Goal: Task Accomplishment & Management: Complete application form

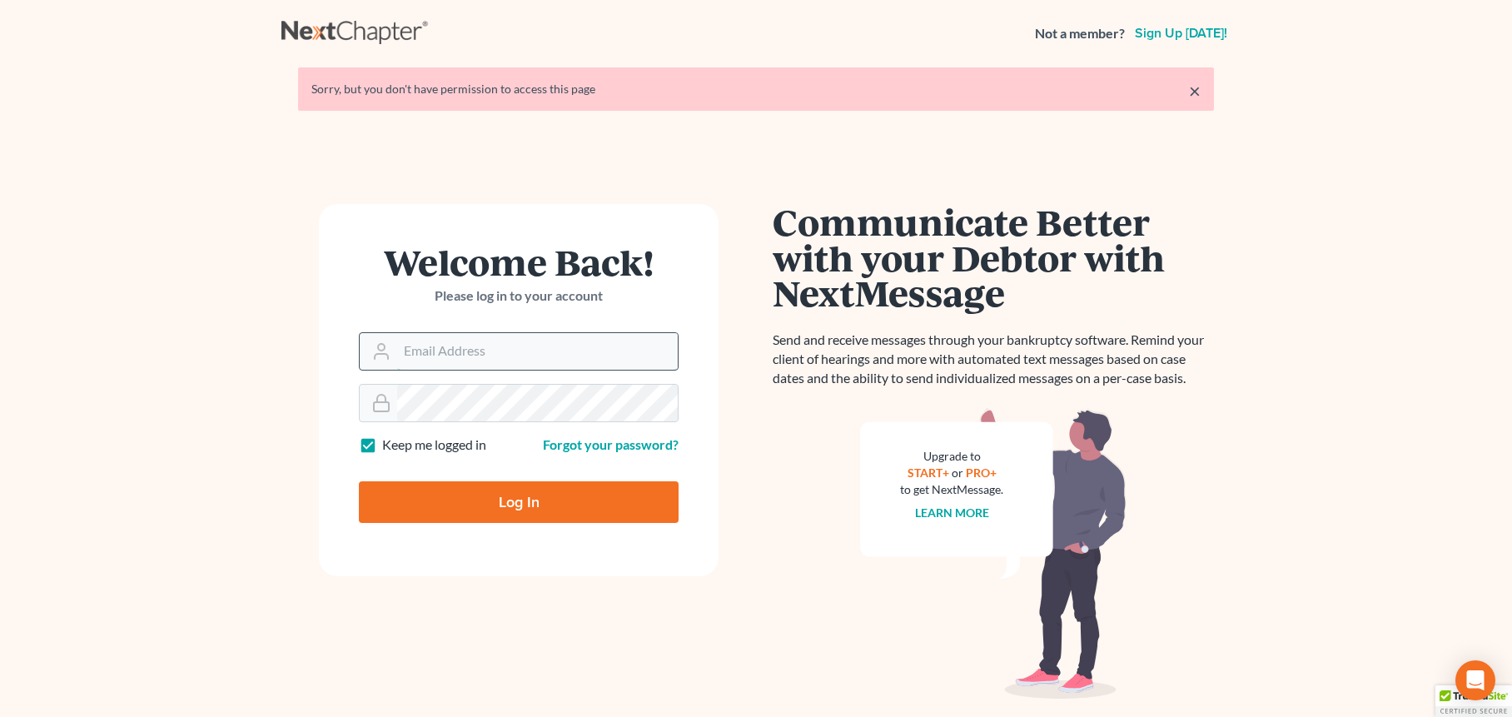
click at [525, 349] on input "Email Address" at bounding box center [537, 351] width 281 height 37
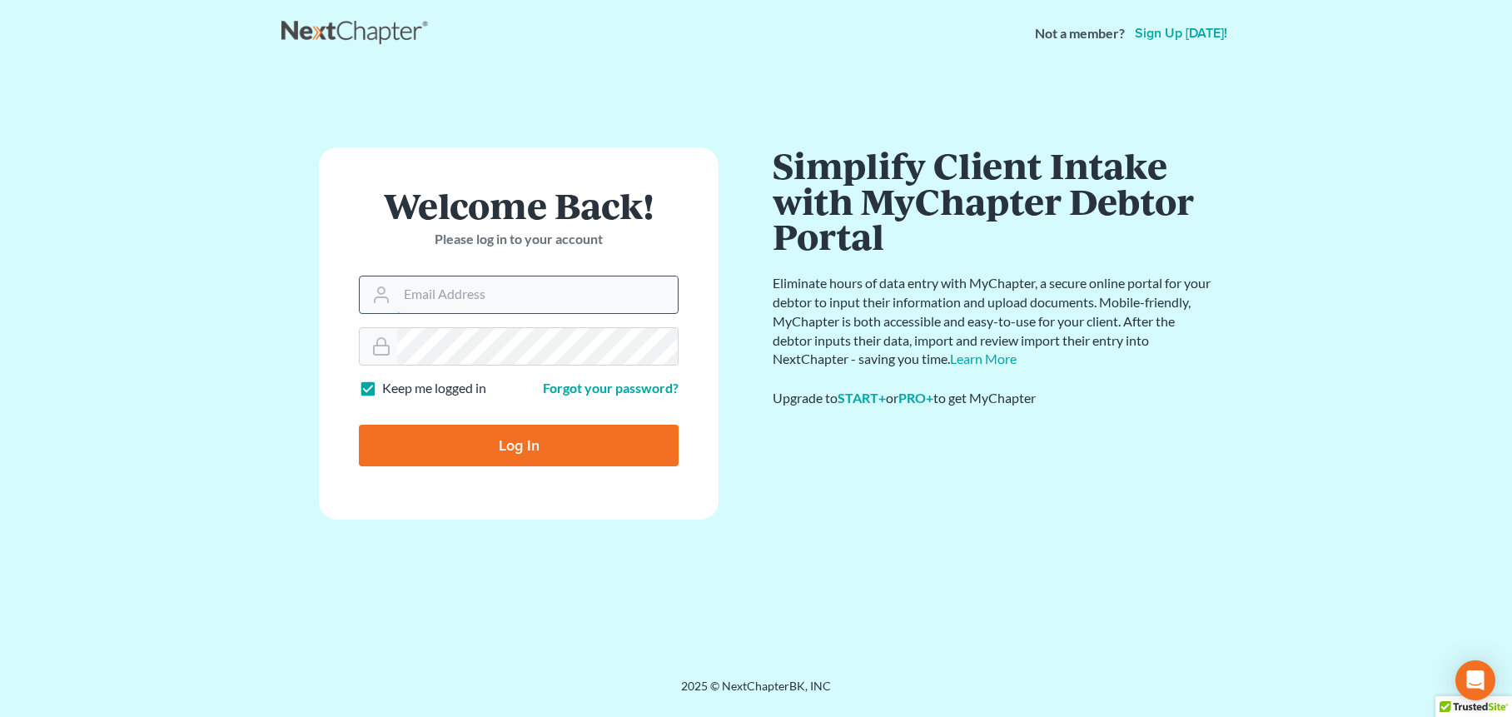
type input "[PERSON_NAME][EMAIL_ADDRESS][DOMAIN_NAME]"
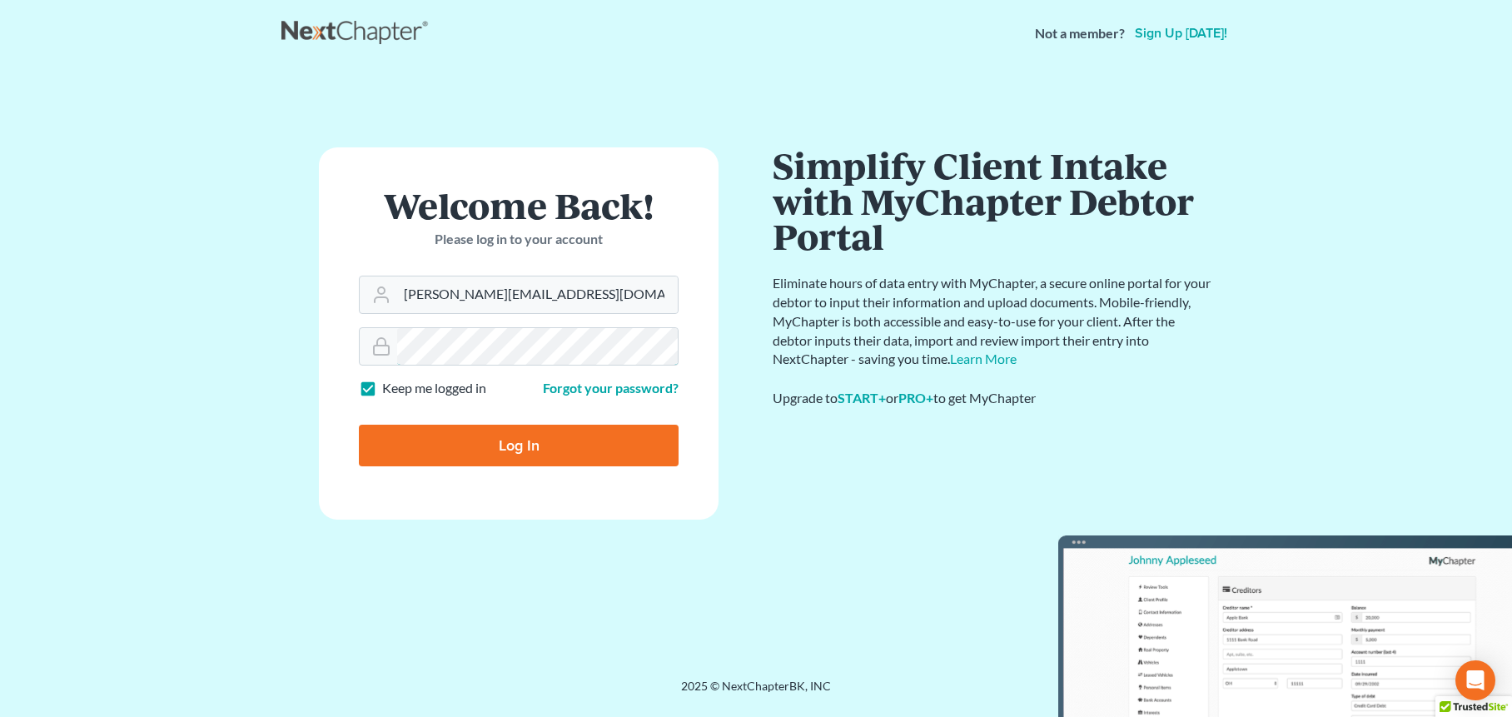
click at [359, 425] on input "Log In" at bounding box center [519, 446] width 320 height 42
type input "Thinking..."
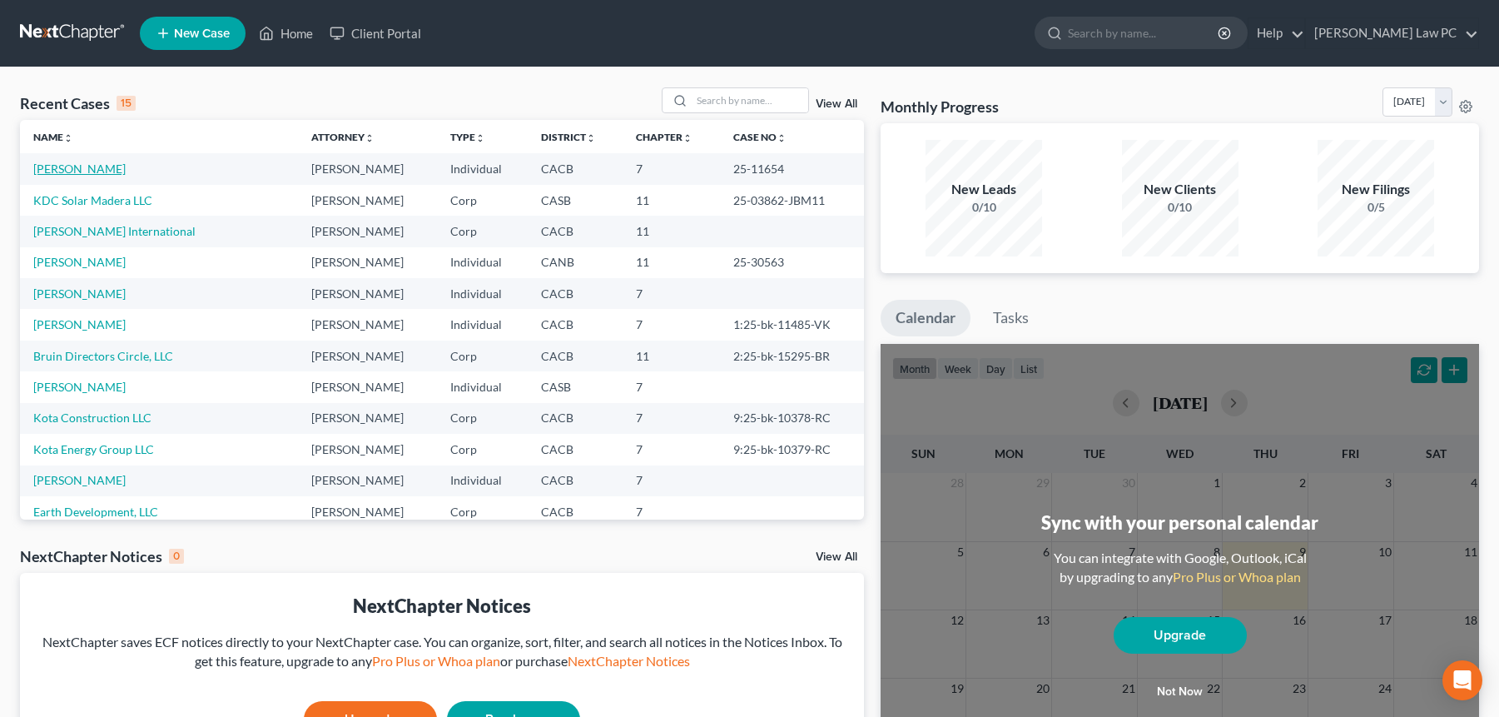
click at [81, 169] on link "[PERSON_NAME]" at bounding box center [79, 168] width 92 height 14
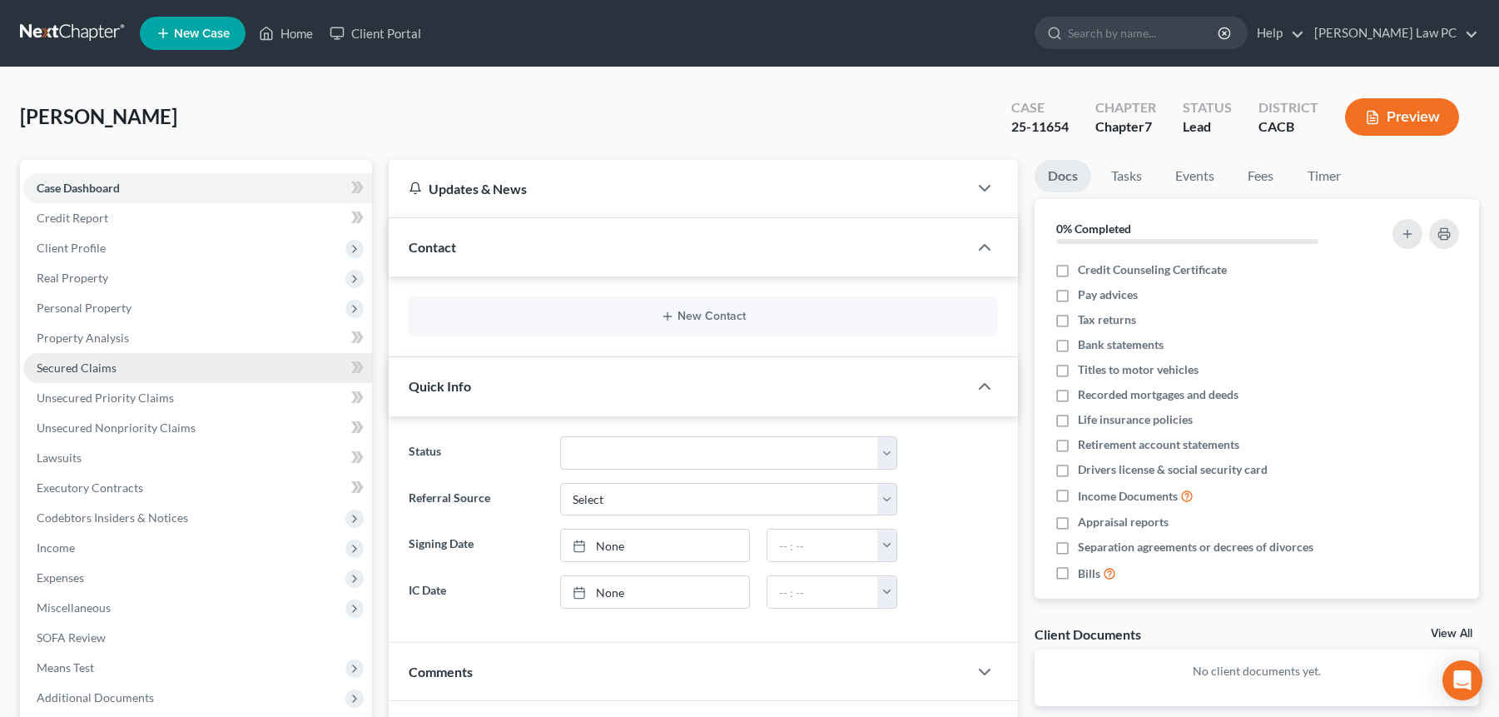
click at [112, 367] on span "Secured Claims" at bounding box center [77, 367] width 80 height 14
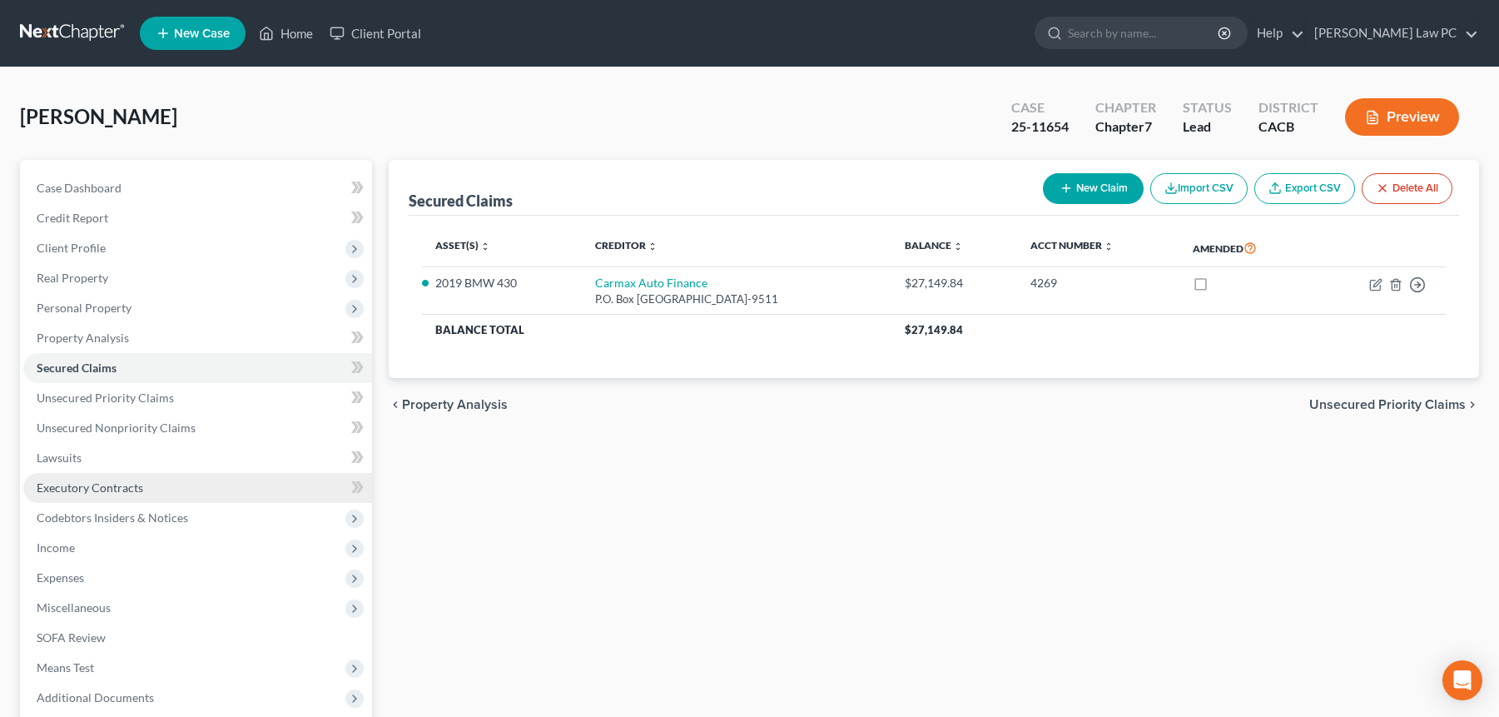
click at [102, 489] on span "Executory Contracts" at bounding box center [90, 487] width 107 height 14
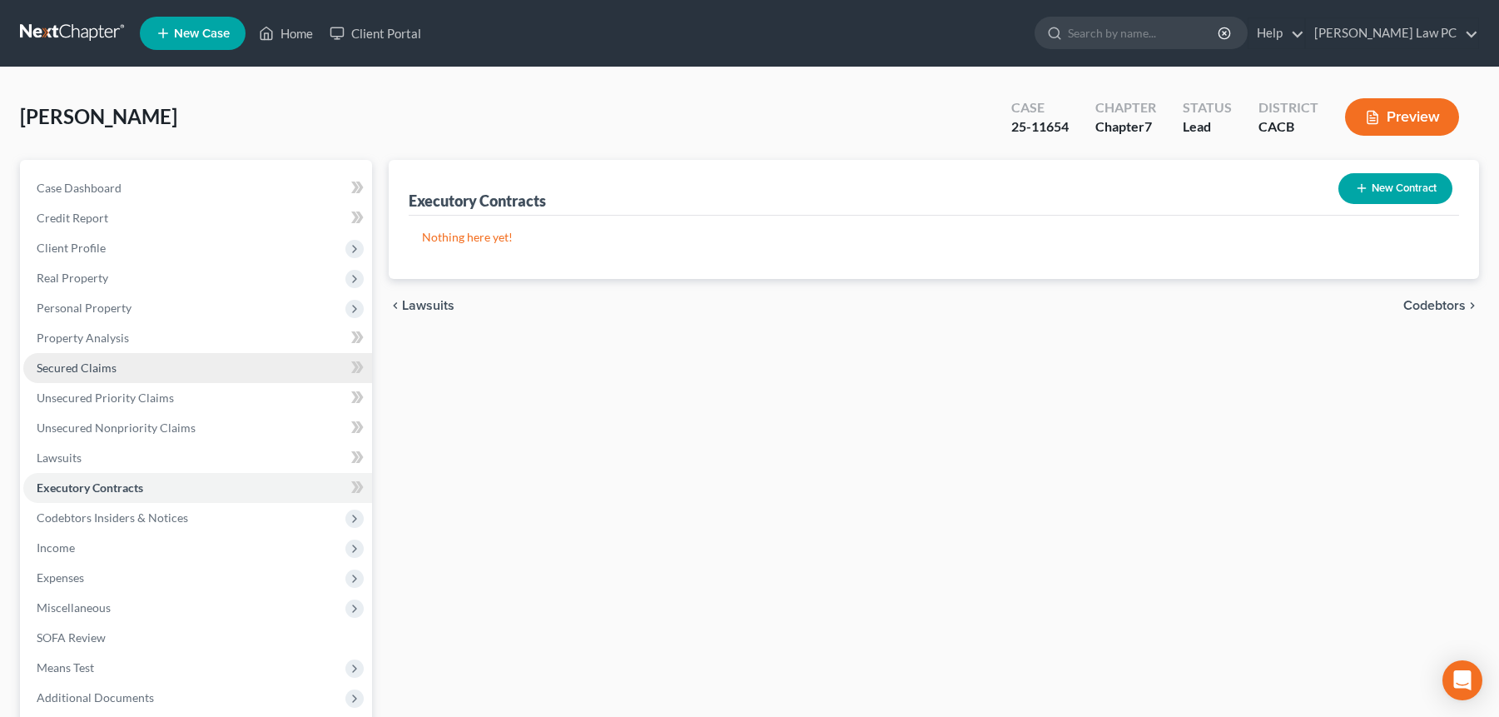
click at [102, 372] on span "Secured Claims" at bounding box center [77, 367] width 80 height 14
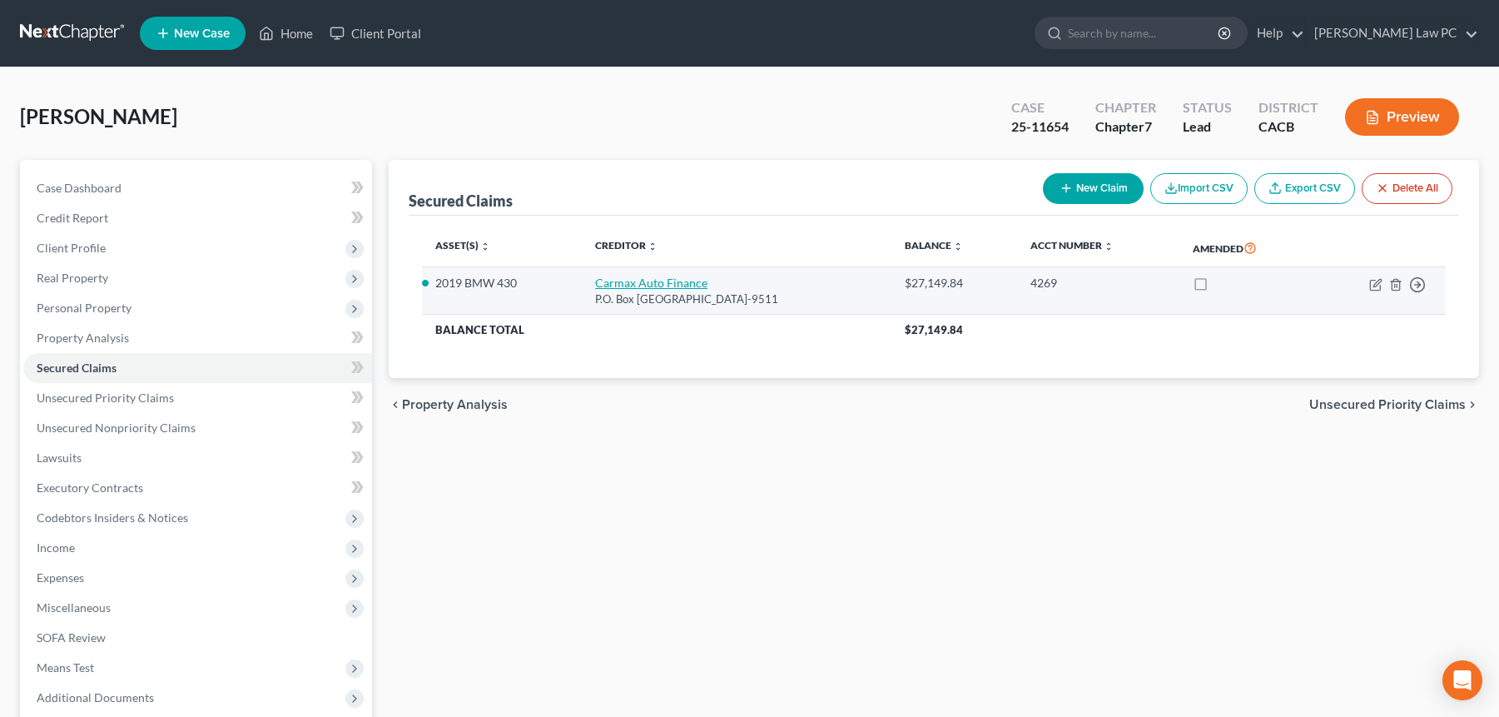
click at [626, 281] on link "Carmax Auto Finance" at bounding box center [651, 283] width 112 height 14
select select "10"
select select "0"
select select "4"
select select "0"
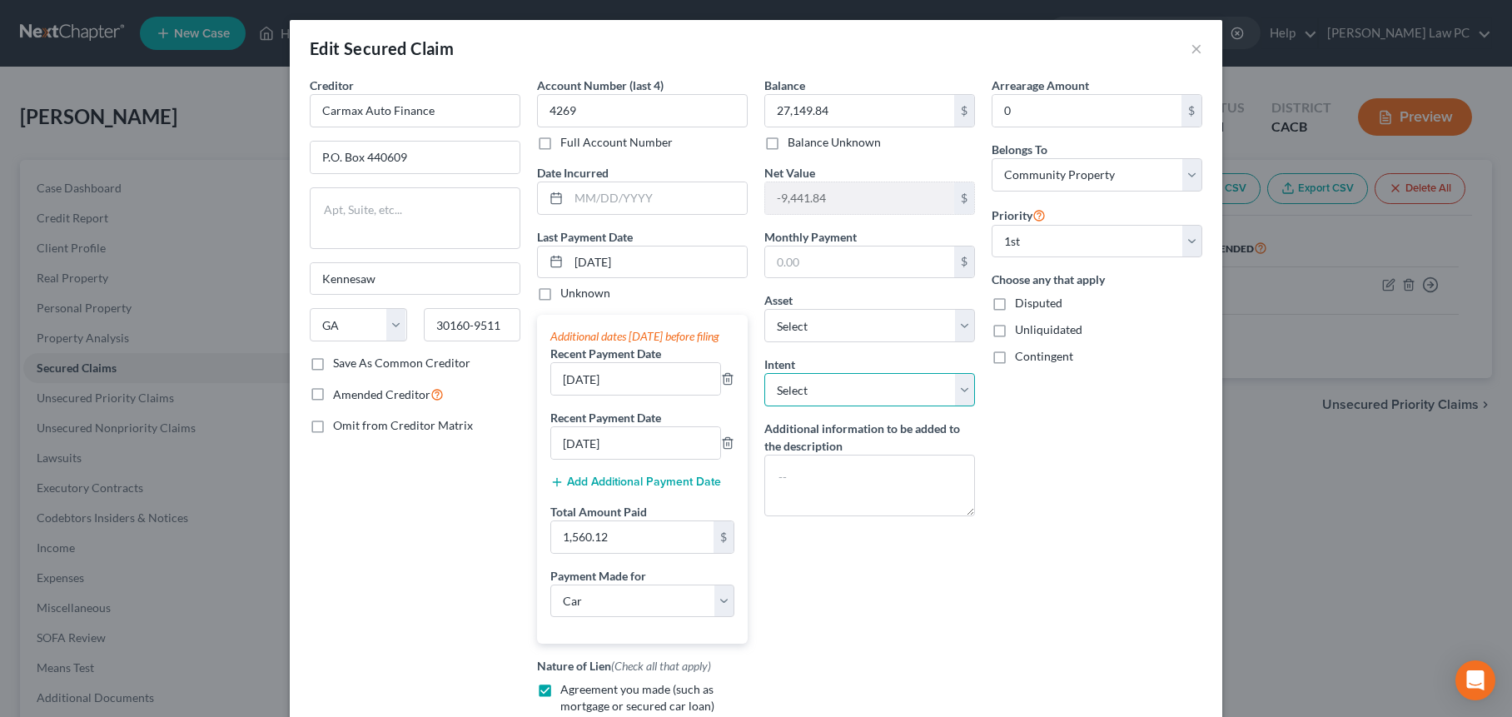
click at [932, 394] on select "Select Surrender Redeem Reaffirm Avoid Other" at bounding box center [869, 389] width 211 height 33
select select "4"
click at [764, 373] on select "Select Surrender Redeem Reaffirm Avoid Other" at bounding box center [869, 389] width 211 height 33
click at [840, 455] on input "text" at bounding box center [869, 453] width 211 height 33
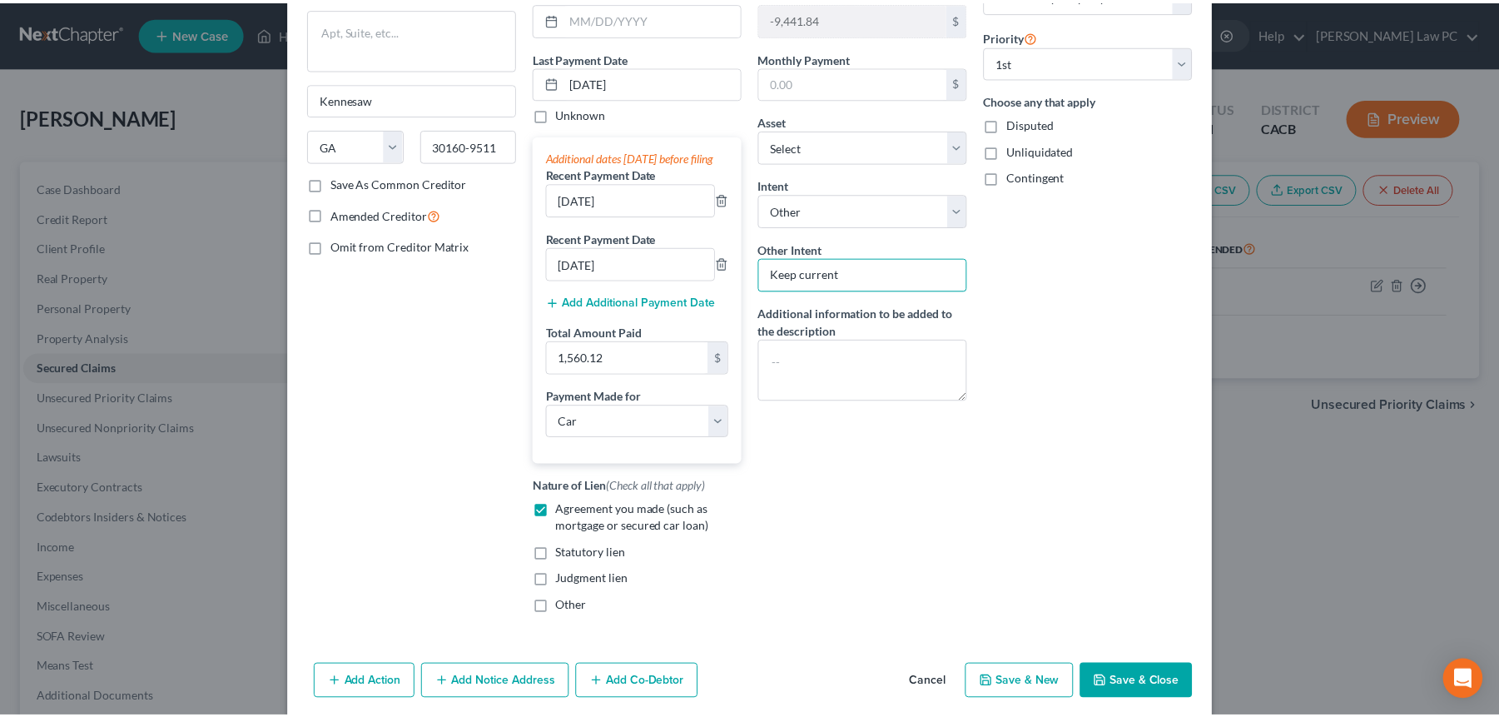
scroll to position [226, 0]
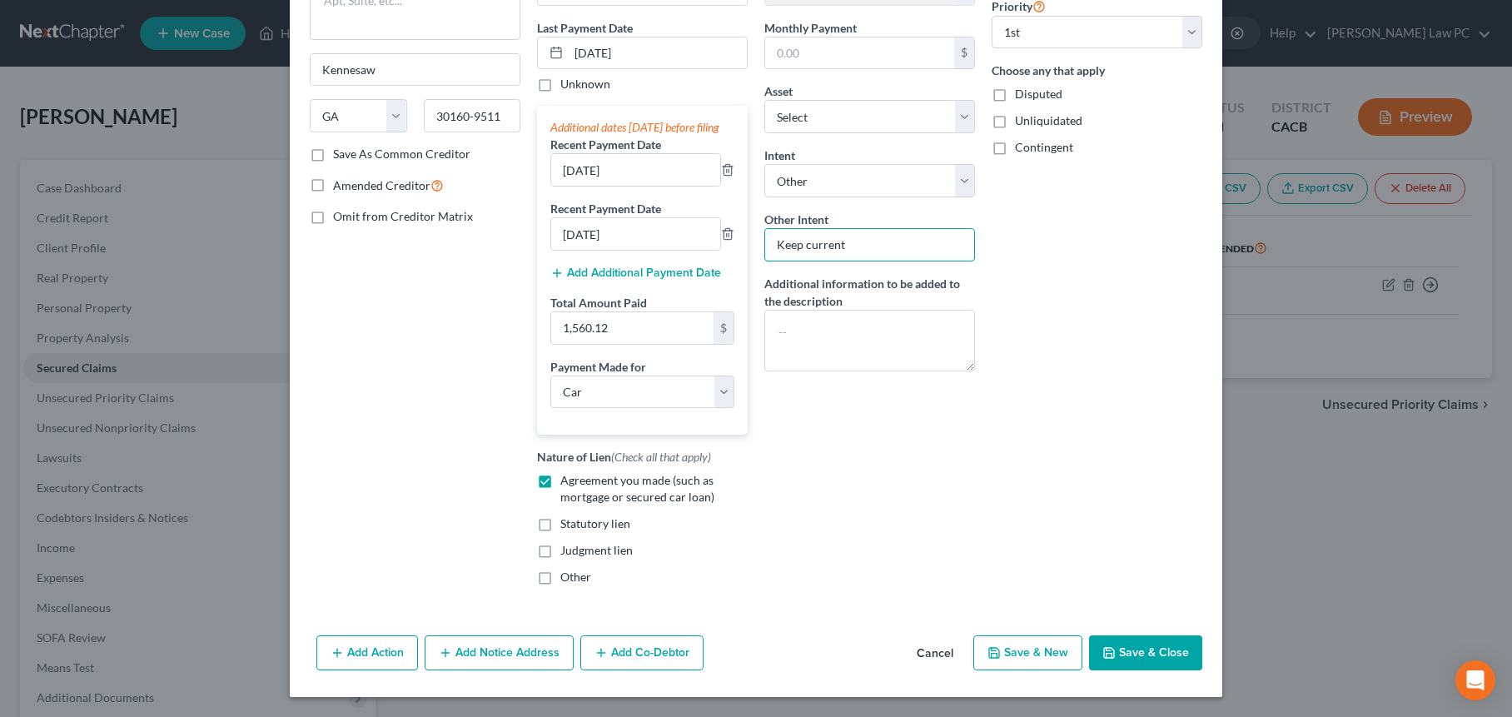
type input "Keep current"
click at [1142, 656] on button "Save & Close" at bounding box center [1145, 652] width 113 height 35
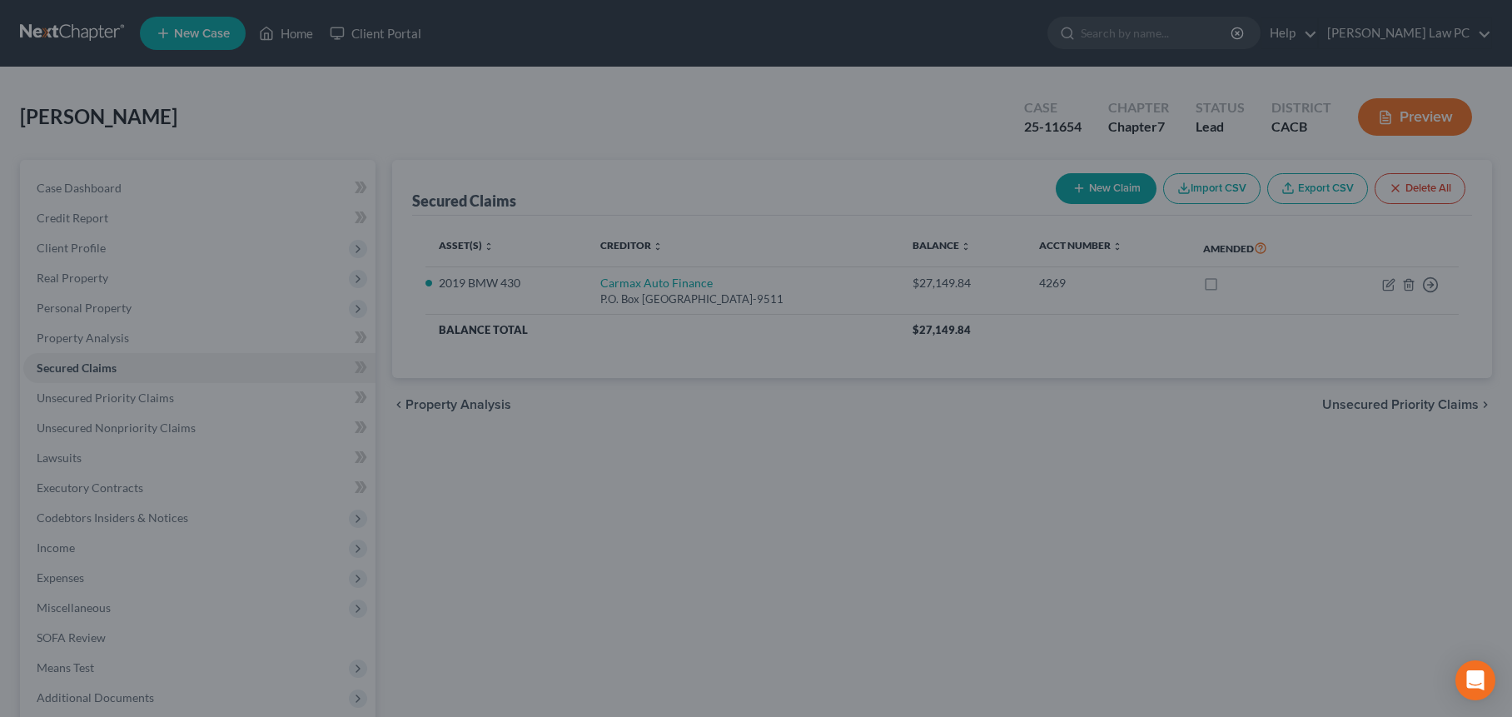
select select "27"
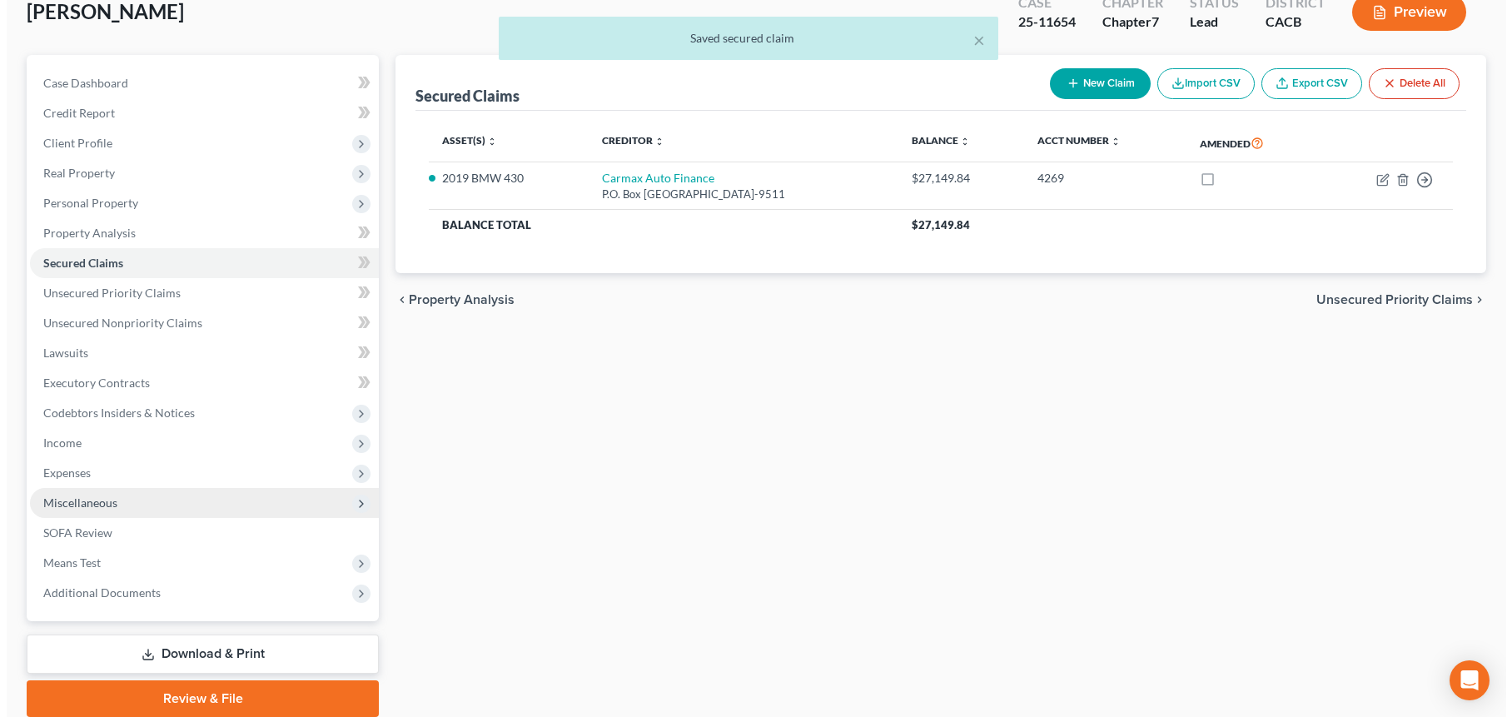
scroll to position [109, 0]
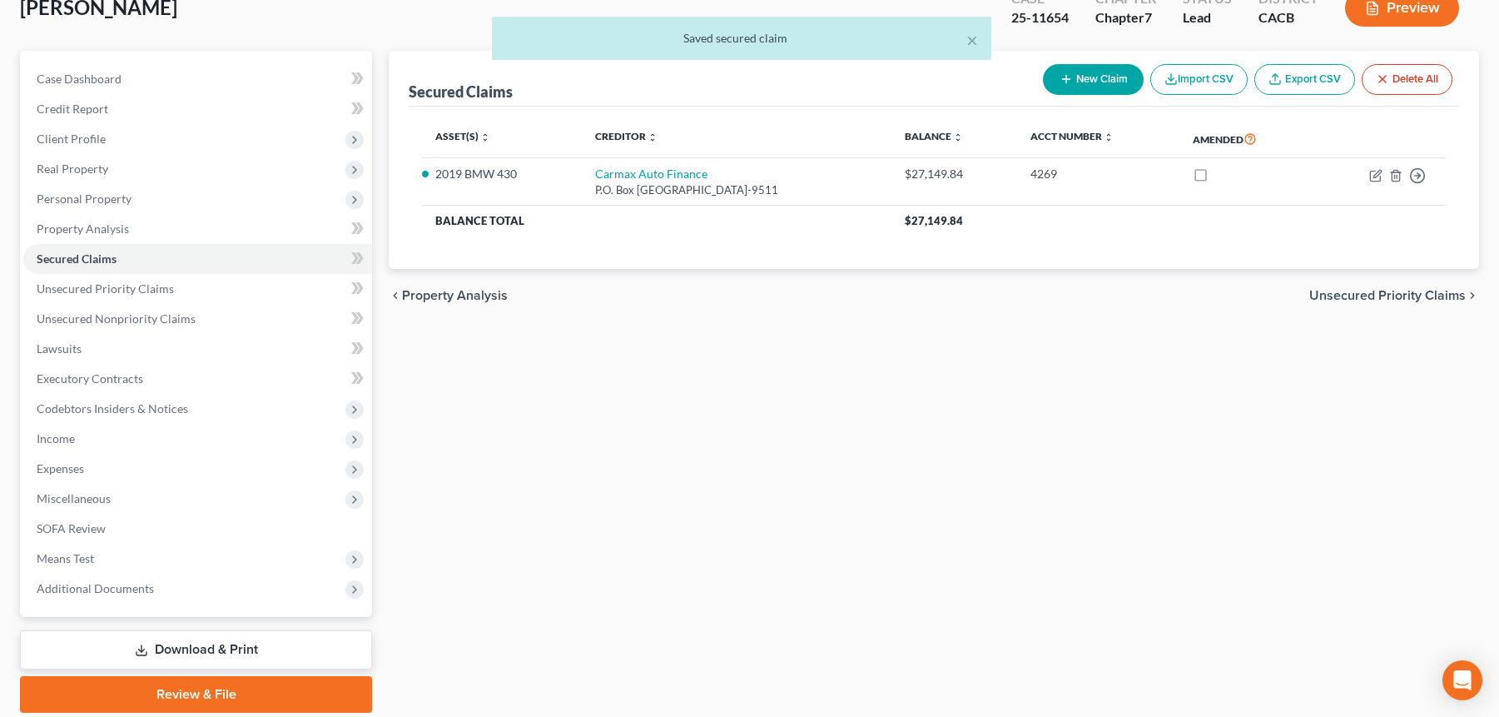
click at [1375, 6] on icon "button" at bounding box center [1372, 8] width 15 height 15
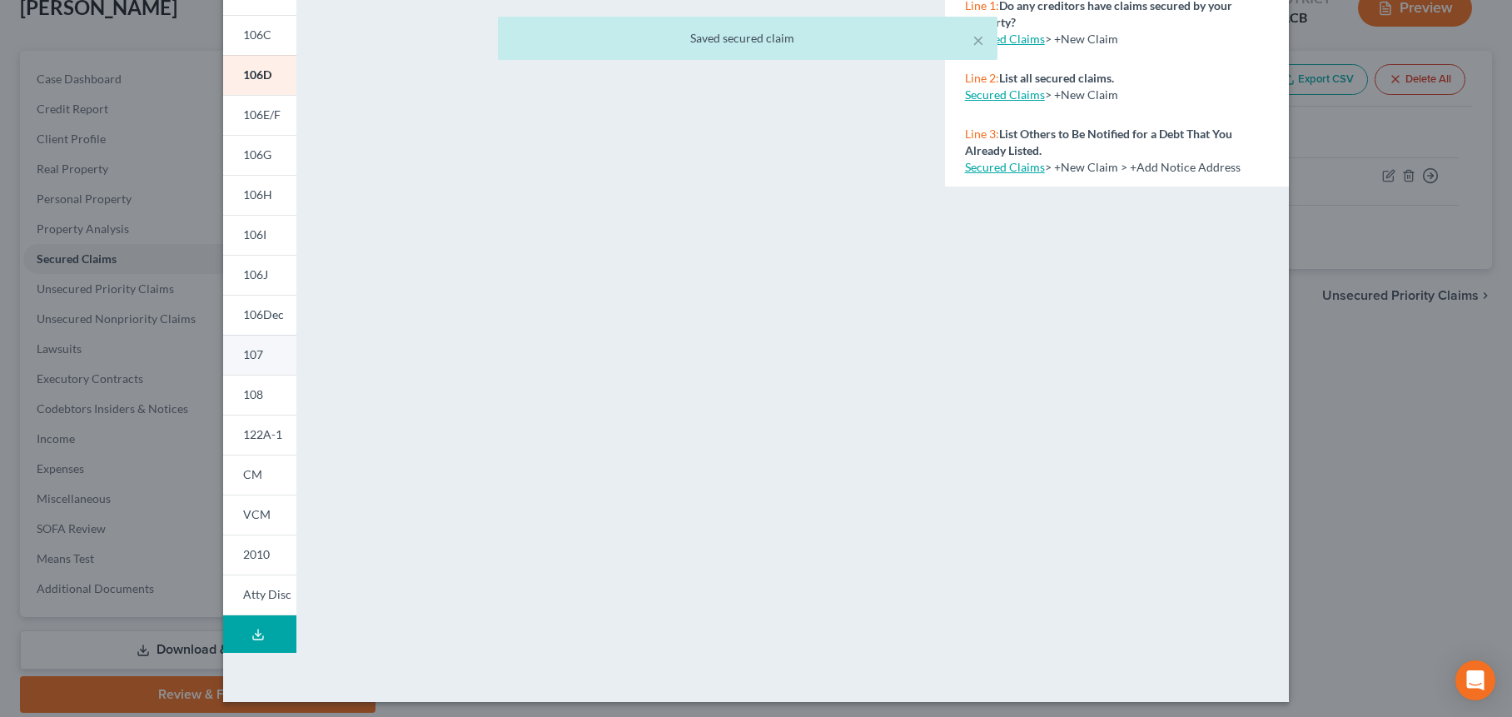
scroll to position [206, 0]
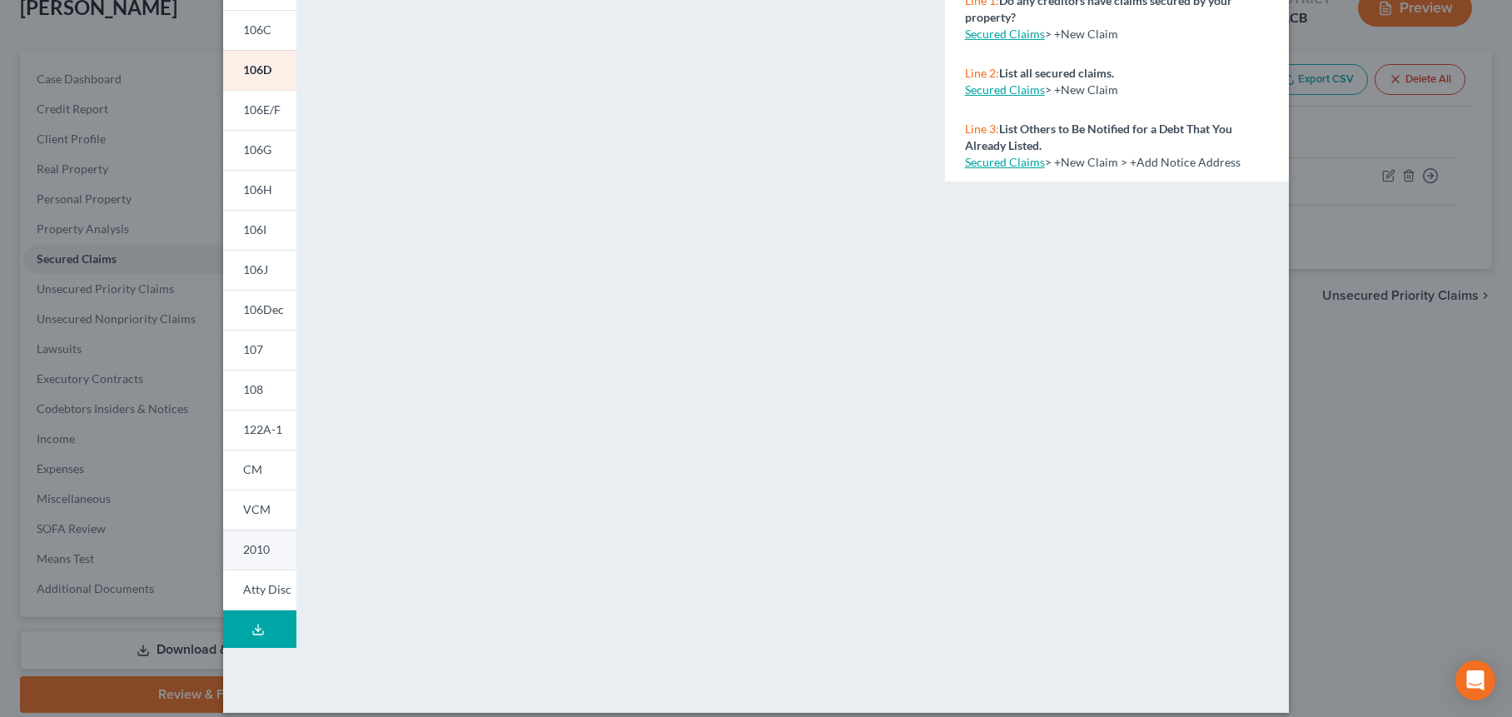
click at [266, 546] on link "2010" at bounding box center [259, 549] width 73 height 40
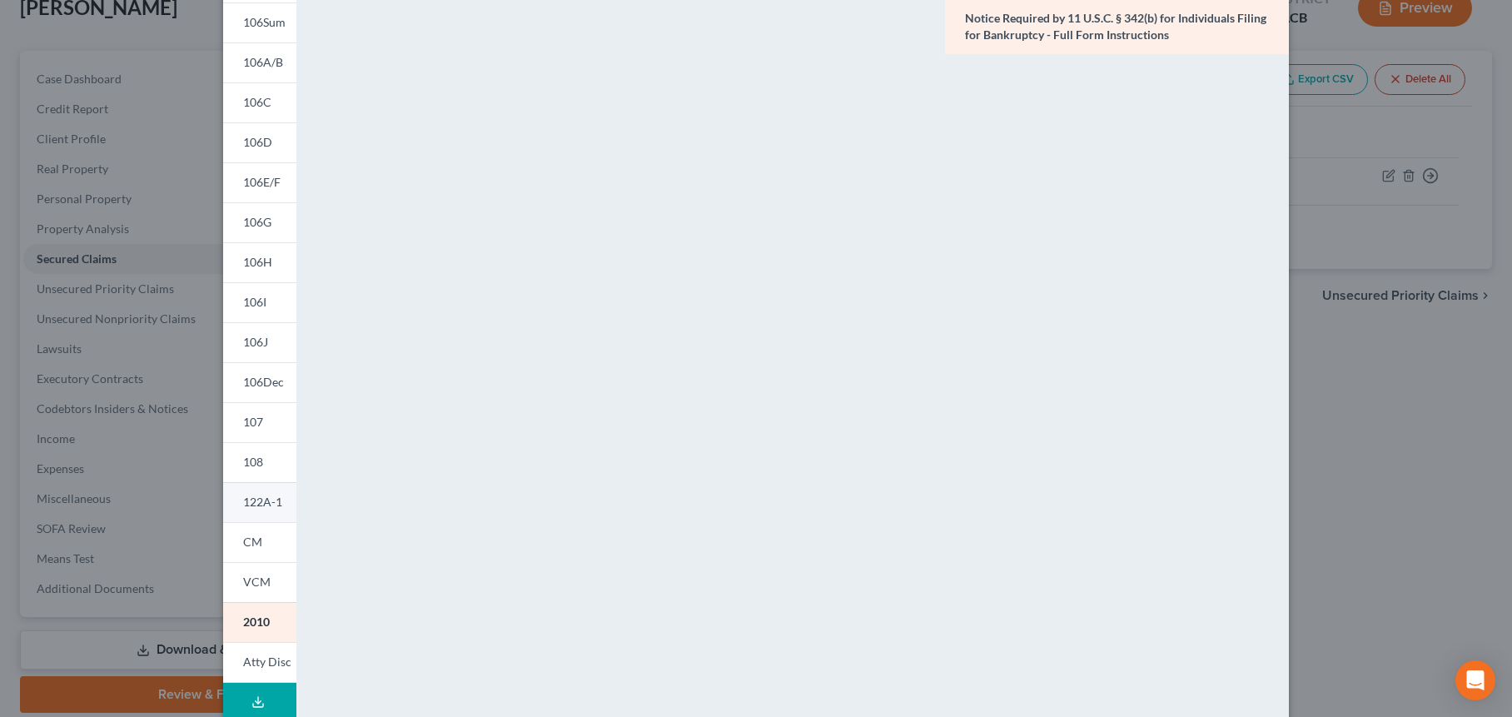
scroll to position [150, 0]
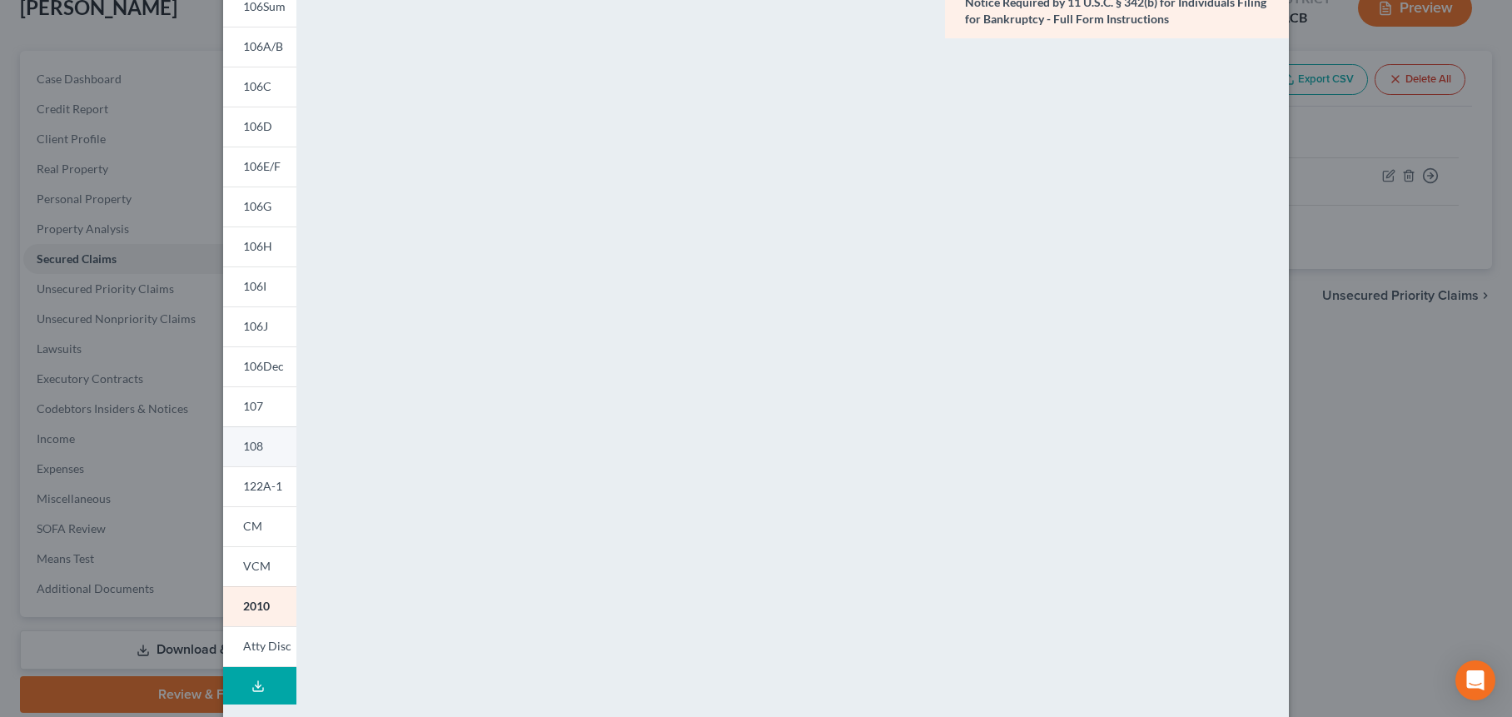
click at [239, 435] on link "108" at bounding box center [259, 446] width 73 height 40
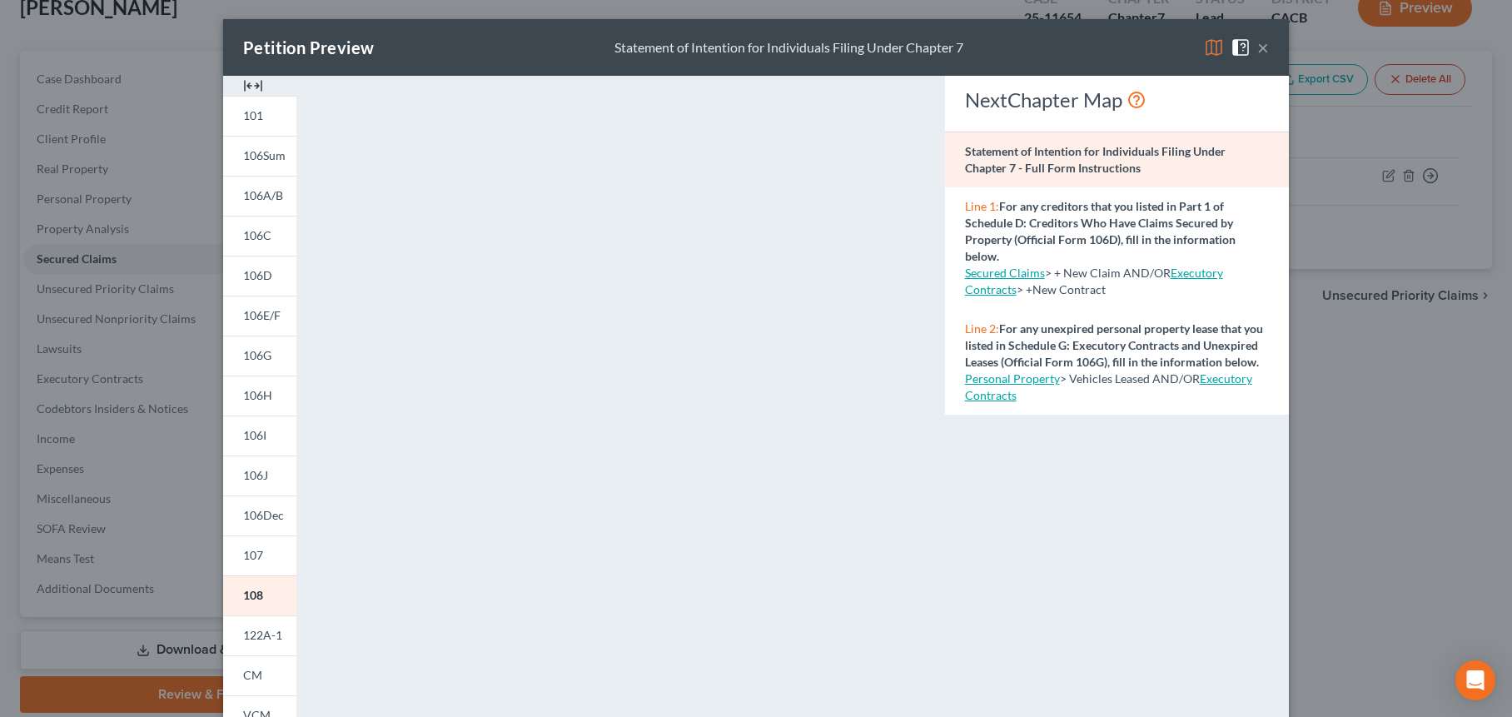
scroll to position [0, 0]
click at [1259, 51] on button "×" at bounding box center [1263, 48] width 12 height 20
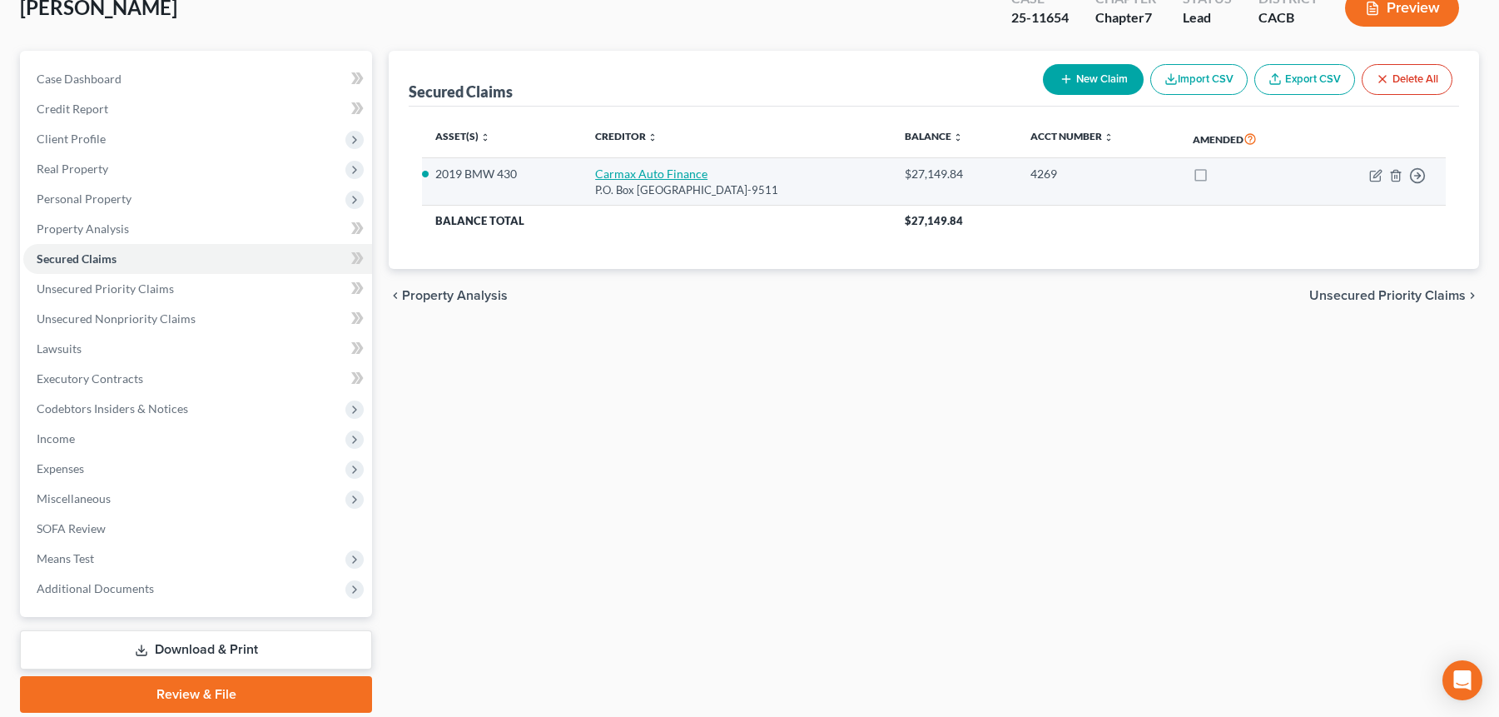
click at [662, 174] on link "Carmax Auto Finance" at bounding box center [651, 173] width 112 height 14
select select "10"
select select "0"
select select "4"
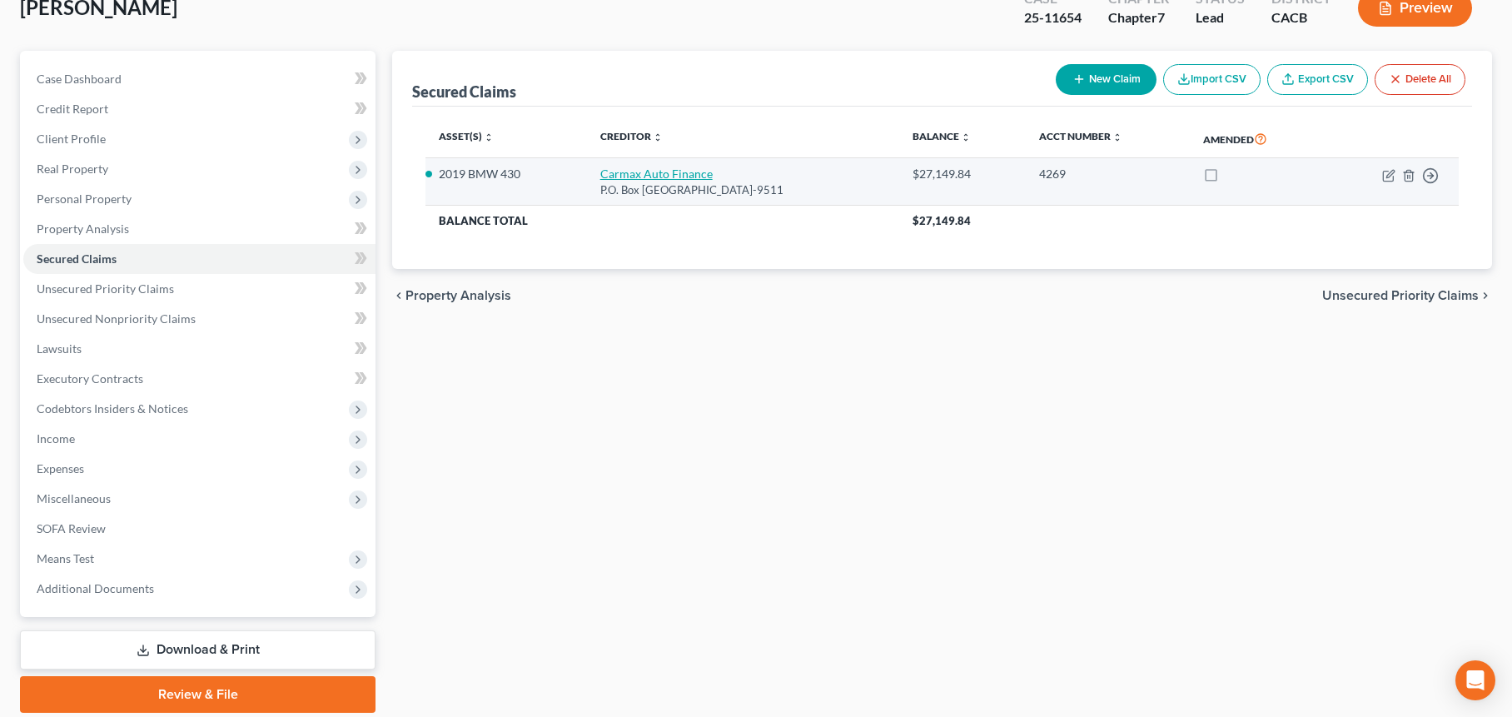
select select "0"
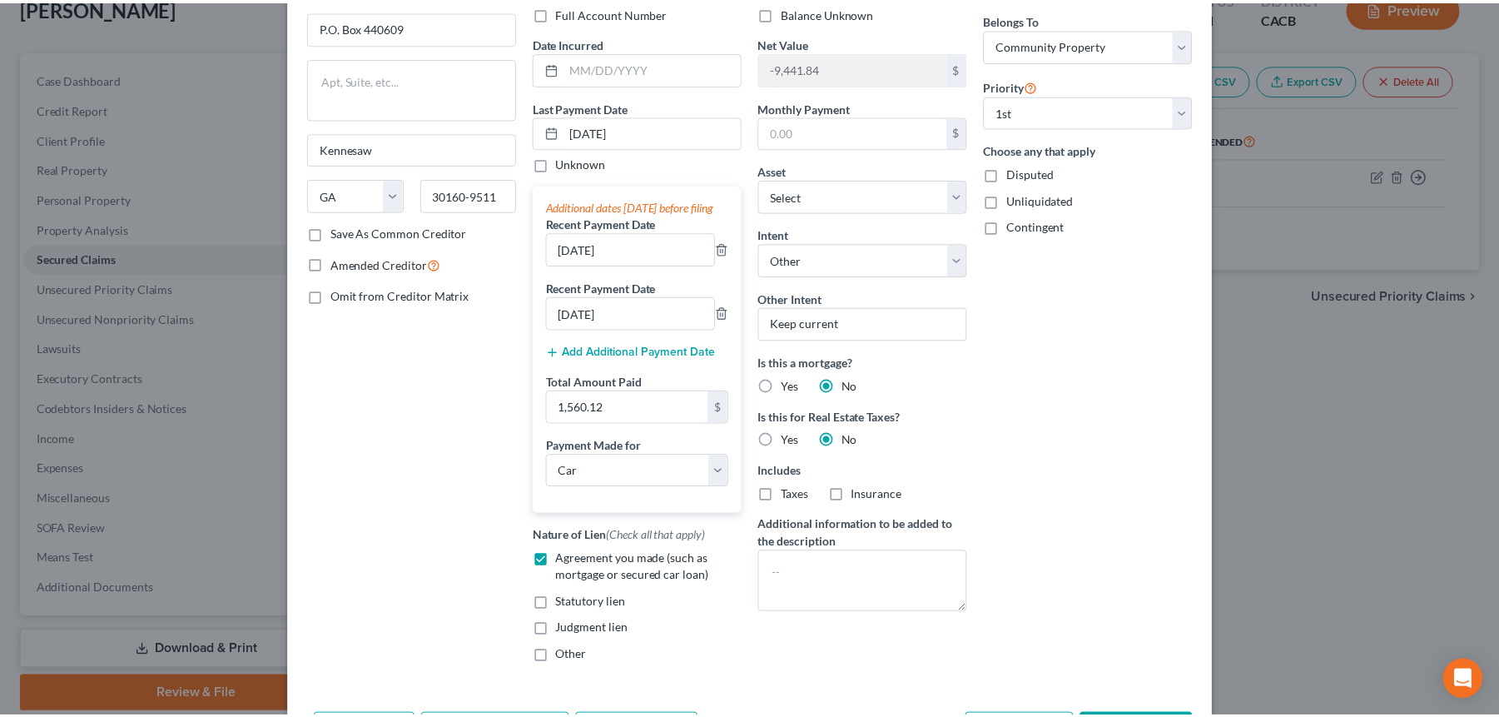
scroll to position [226, 0]
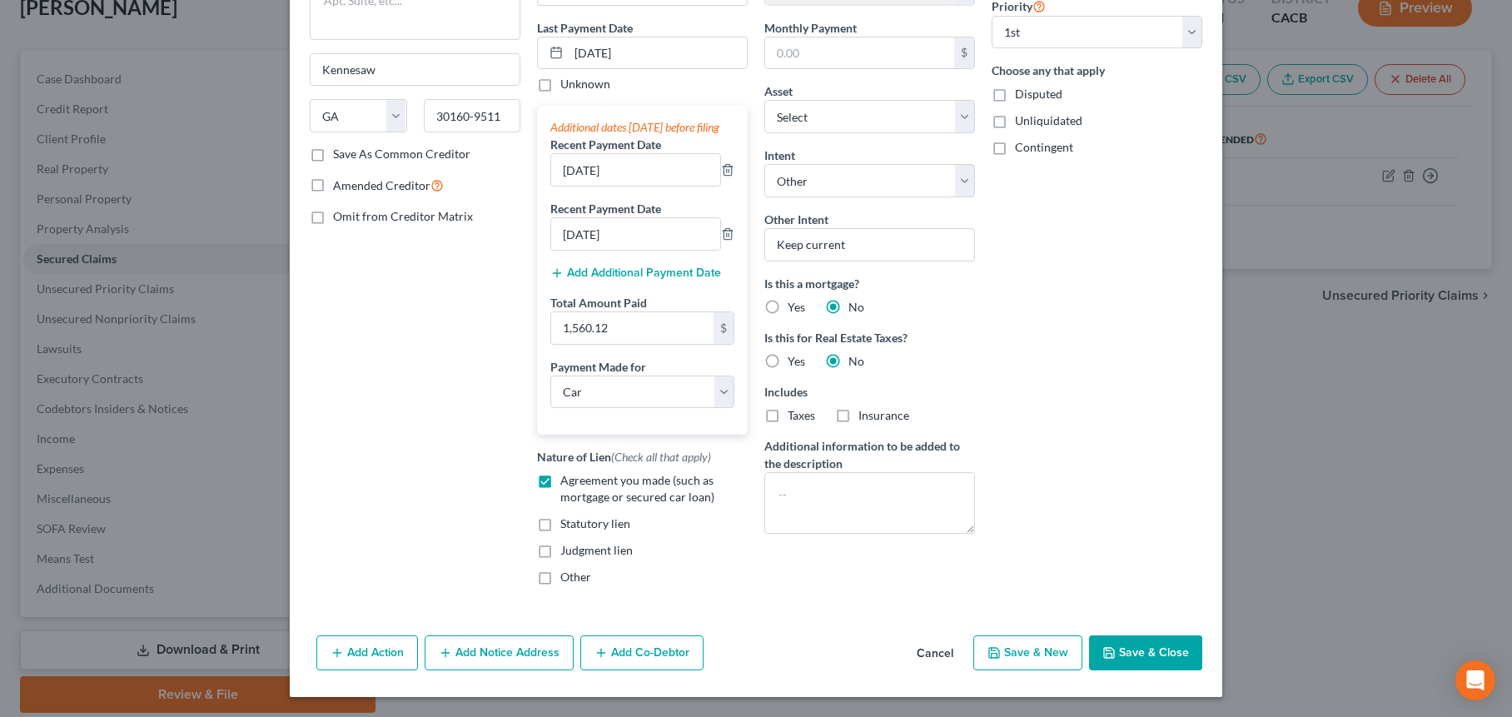
click at [1140, 658] on button "Save & Close" at bounding box center [1145, 652] width 113 height 35
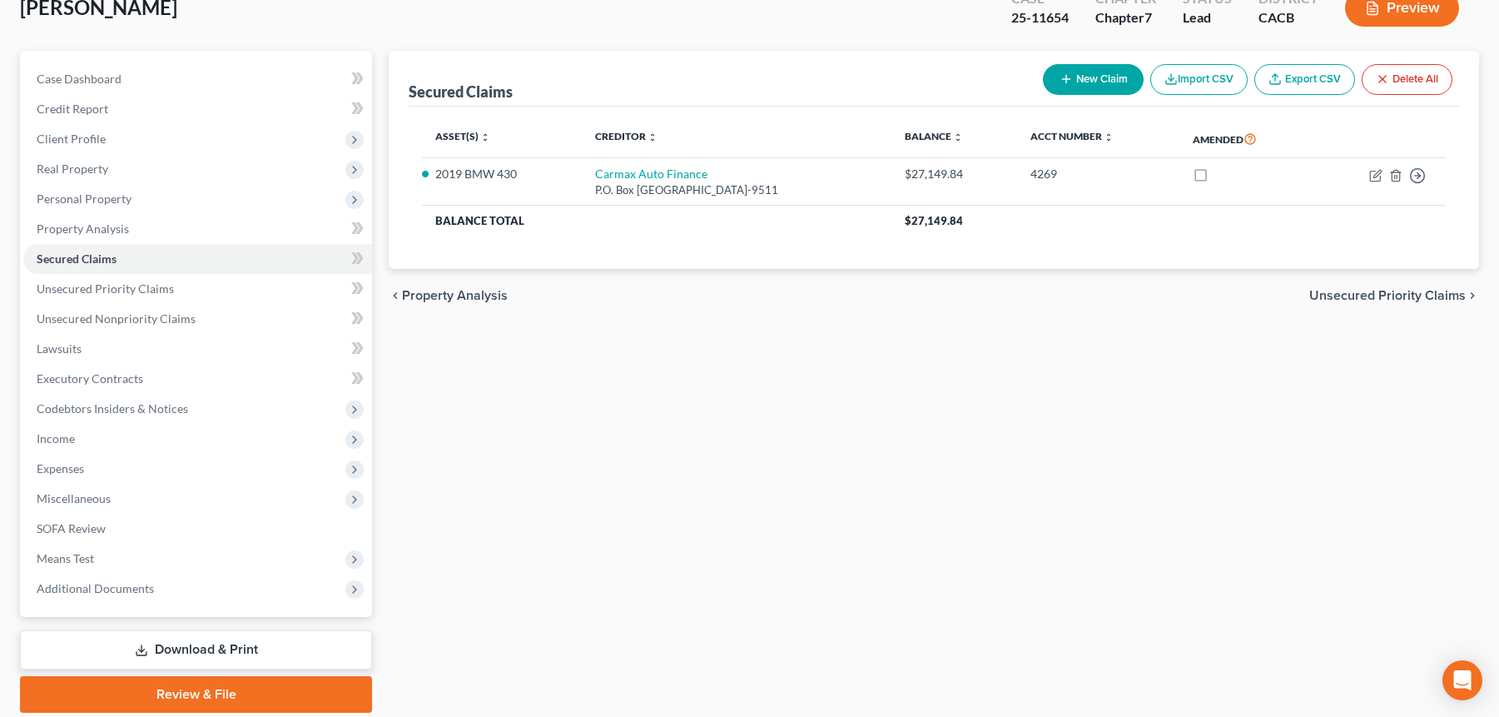
click at [200, 648] on link "Download & Print" at bounding box center [196, 649] width 352 height 39
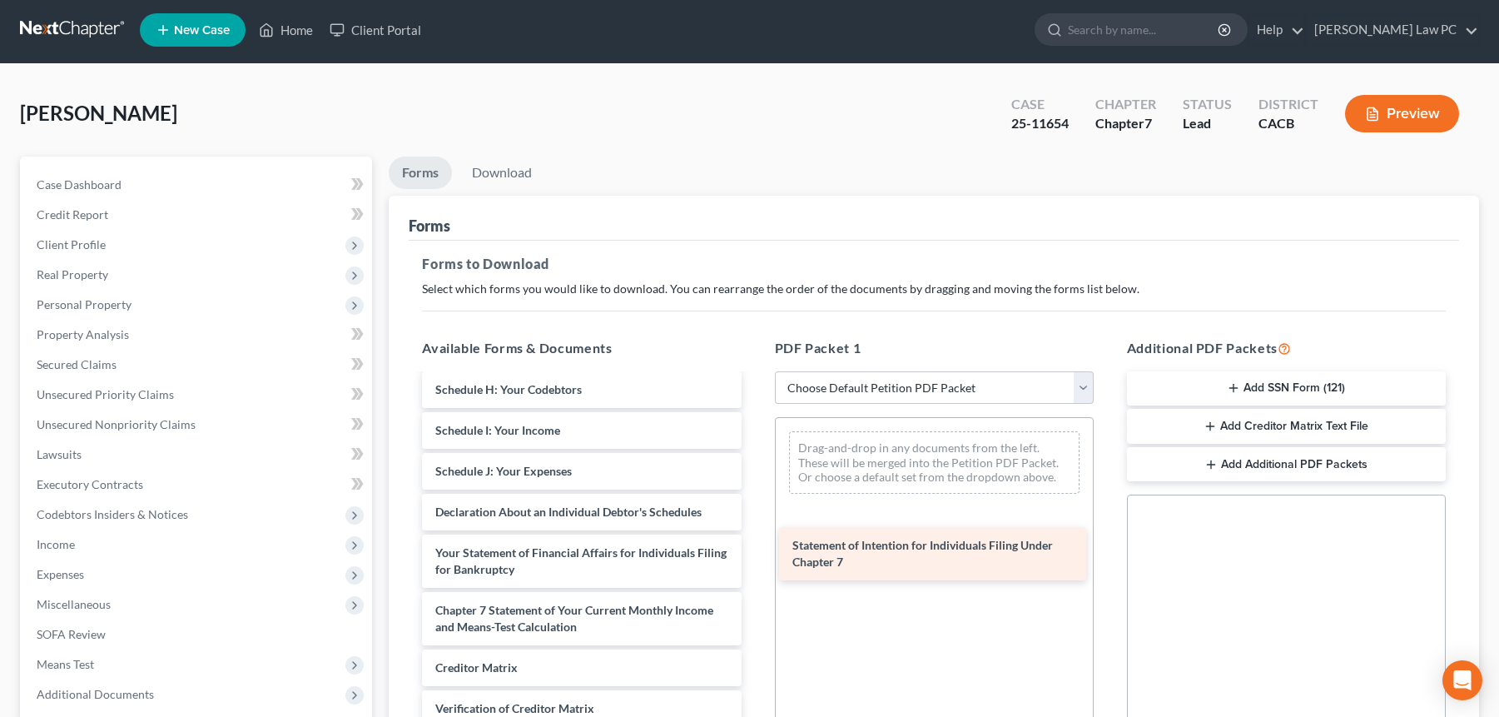
scroll to position [340, 0]
drag, startPoint x: 550, startPoint y: 558, endPoint x: 915, endPoint y: 550, distance: 364.7
click at [754, 550] on div "Statement of Intention for Individuals Filing Under Chapter 7 Voluntary Petitio…" at bounding box center [581, 447] width 345 height 756
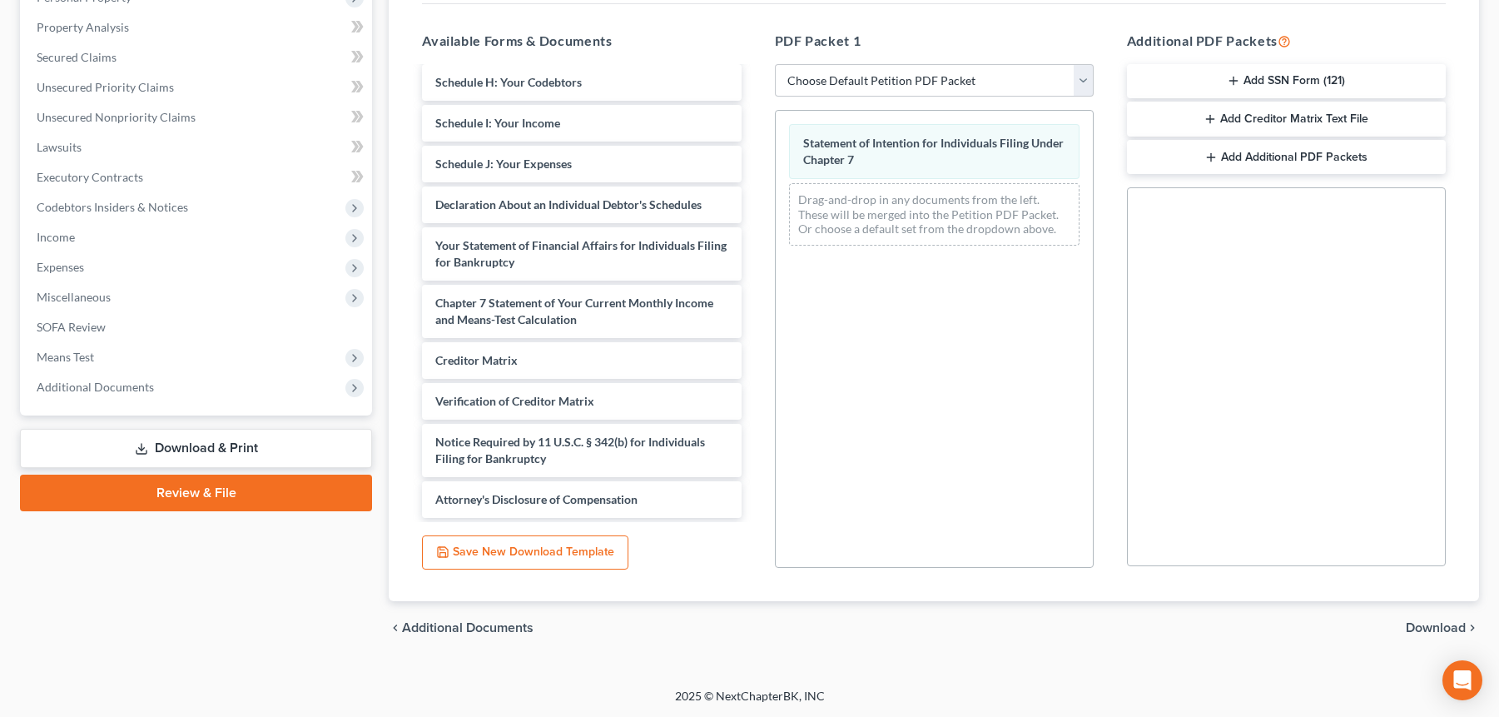
click at [1422, 632] on span "Download" at bounding box center [1436, 627] width 60 height 13
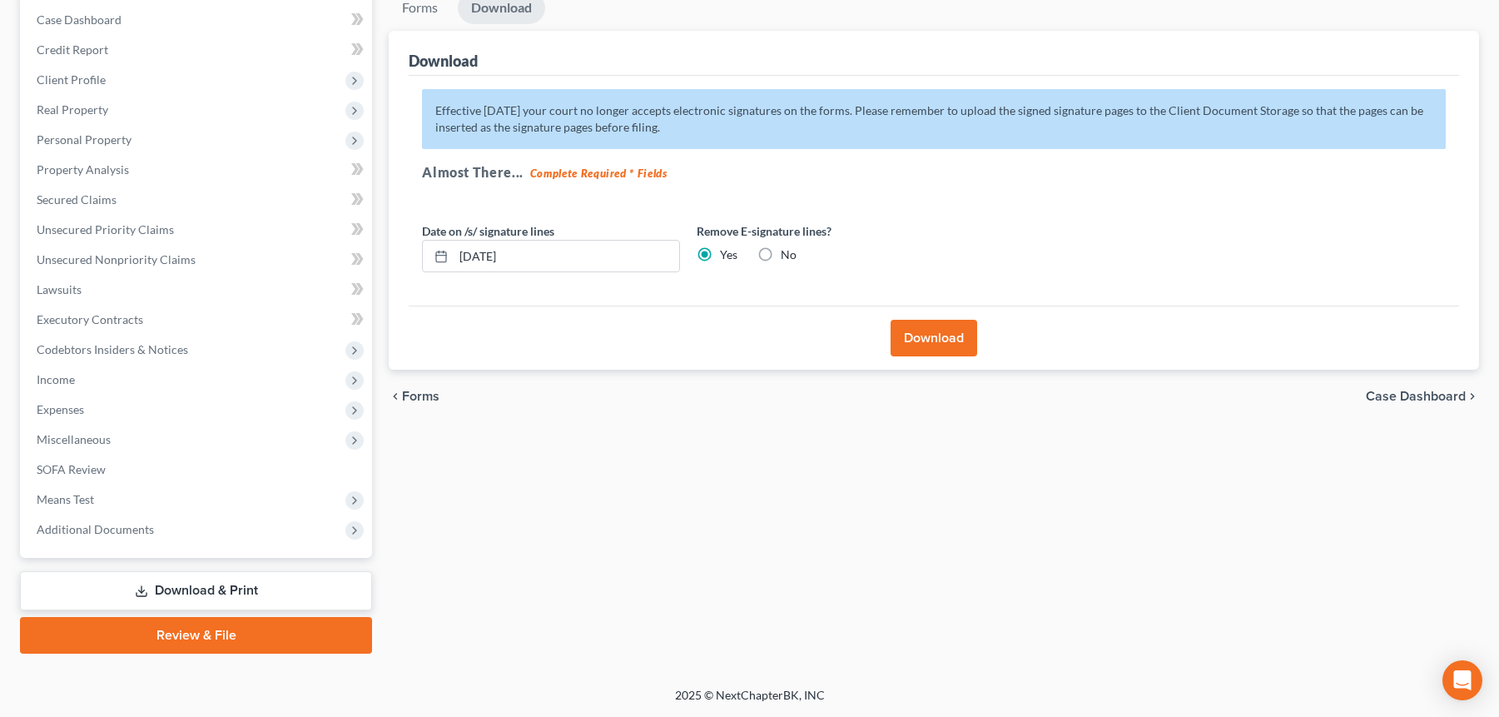
scroll to position [166, 0]
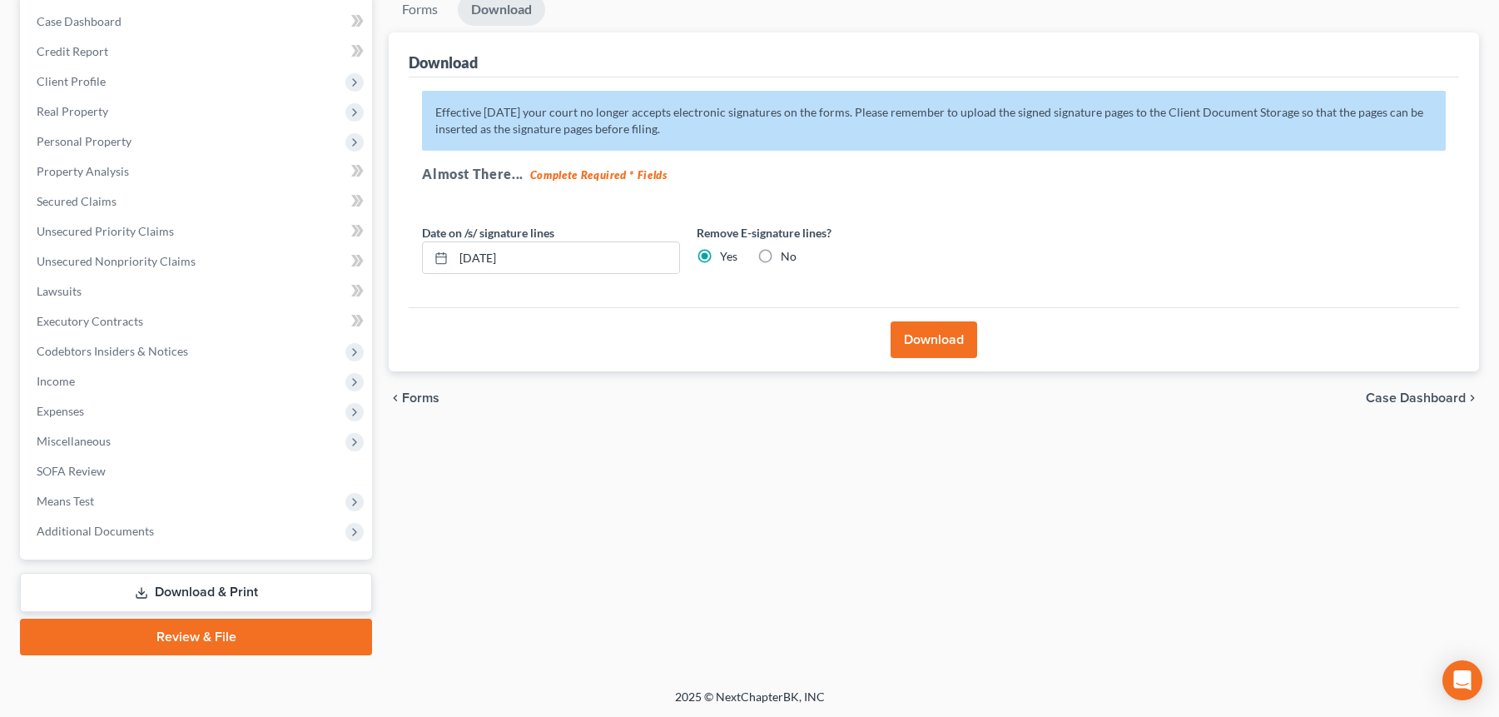
click at [917, 336] on button "Download" at bounding box center [934, 339] width 87 height 37
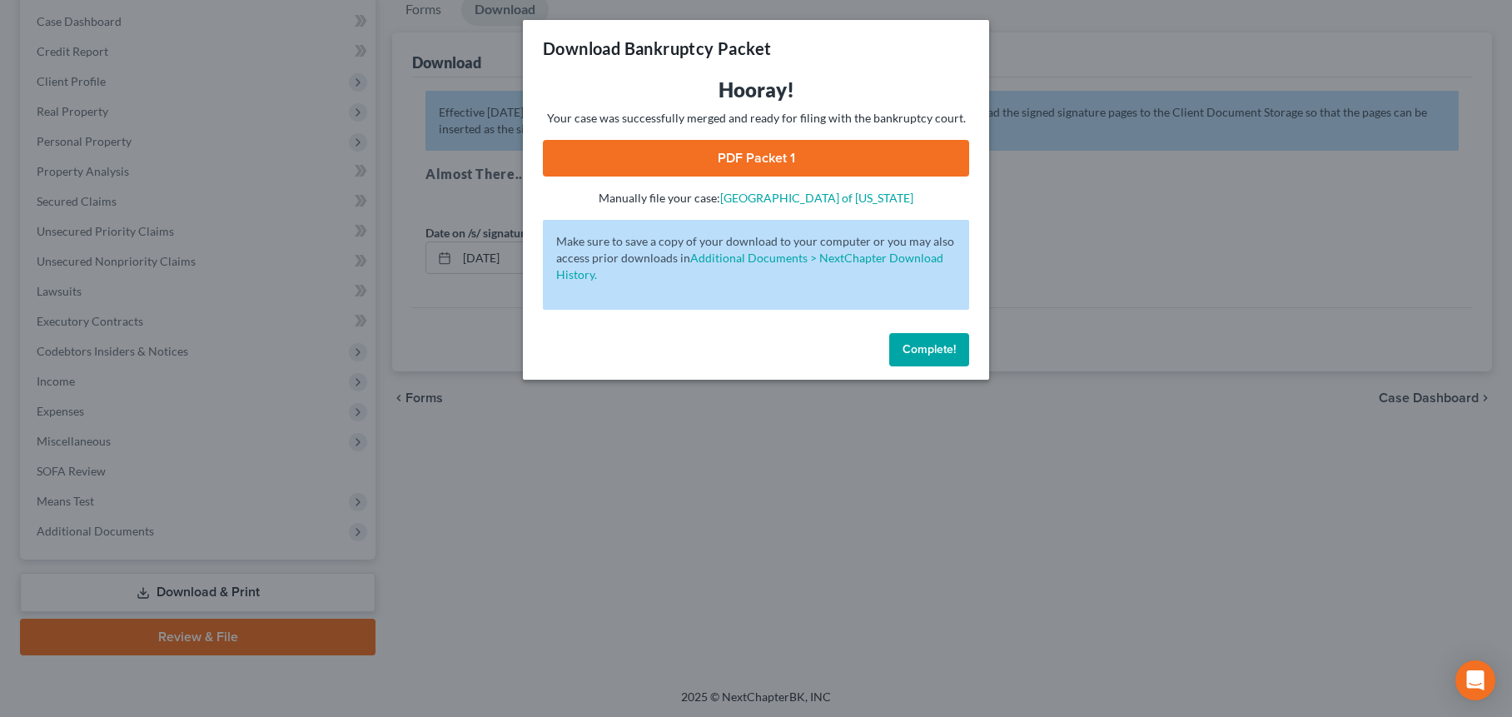
click at [735, 155] on link "PDF Packet 1" at bounding box center [756, 158] width 426 height 37
drag, startPoint x: 920, startPoint y: 354, endPoint x: 838, endPoint y: 343, distance: 82.3
click at [919, 354] on span "Complete!" at bounding box center [928, 349] width 53 height 14
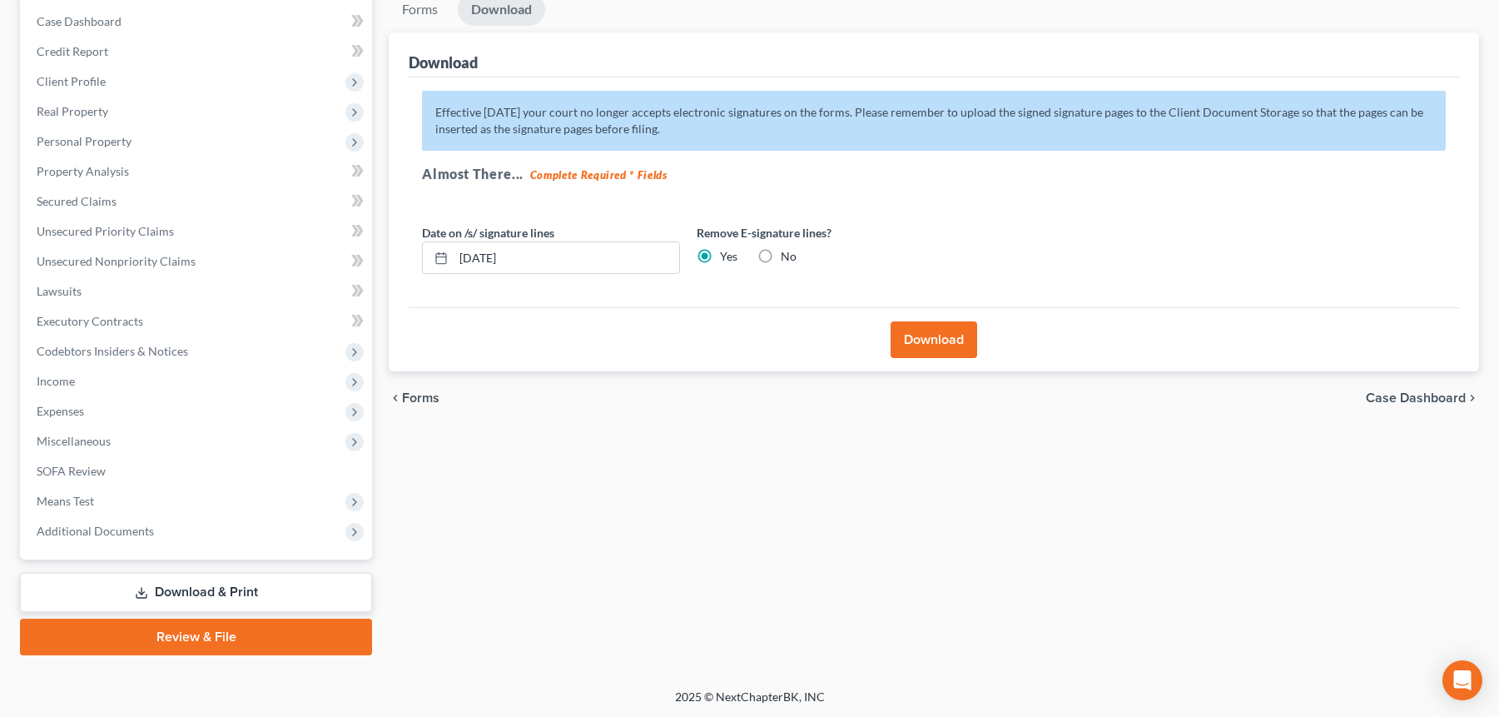
scroll to position [0, 0]
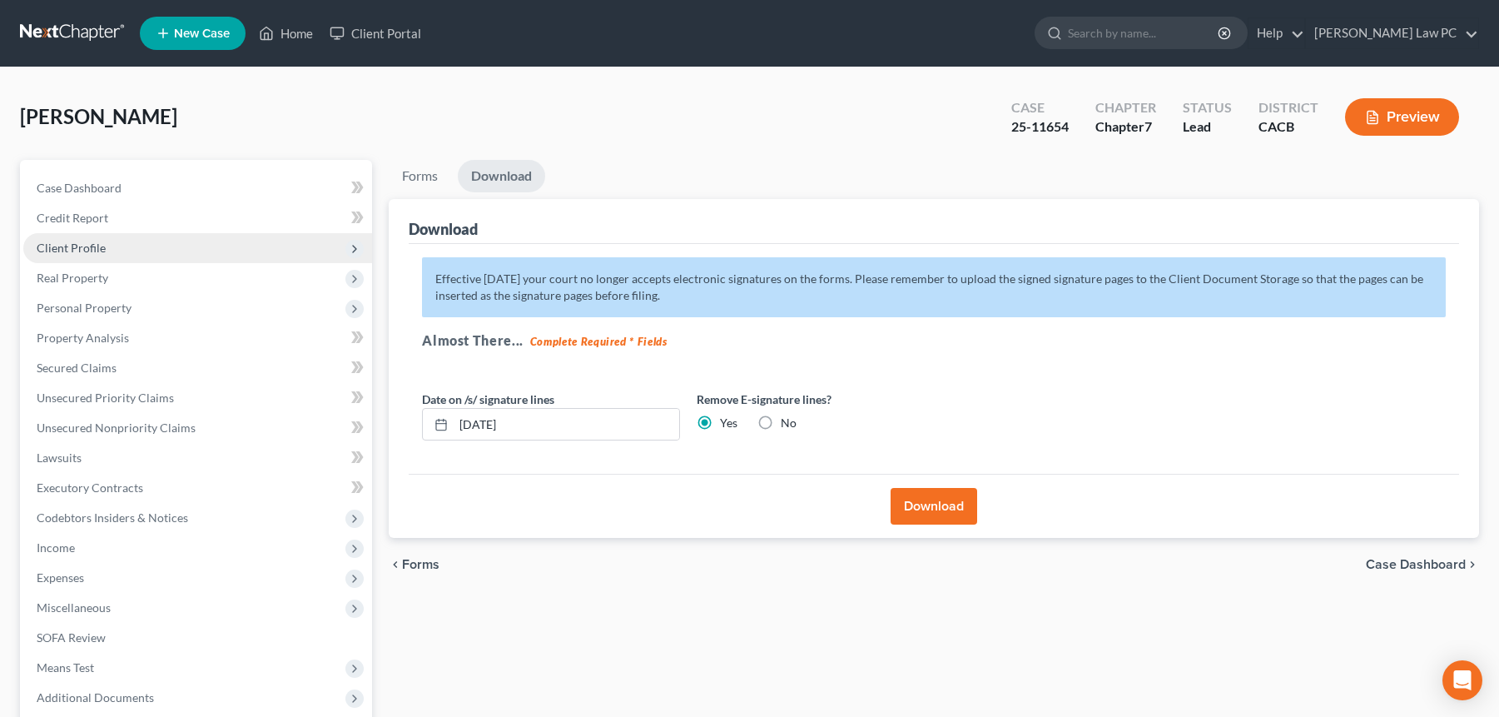
click at [98, 250] on span "Client Profile" at bounding box center [71, 248] width 69 height 14
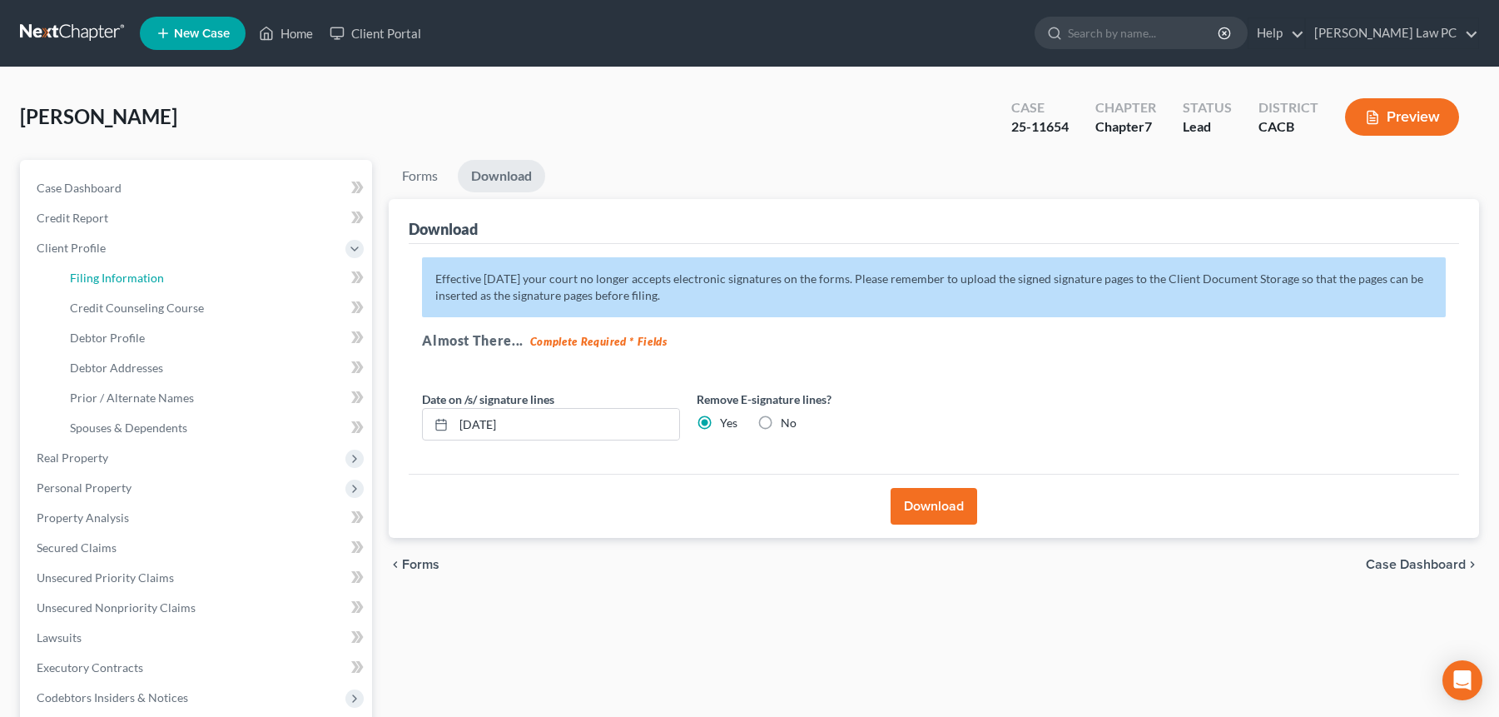
drag, startPoint x: 164, startPoint y: 279, endPoint x: 353, endPoint y: 268, distance: 189.3
click at [164, 279] on link "Filing Information" at bounding box center [214, 278] width 315 height 30
select select "1"
select select "0"
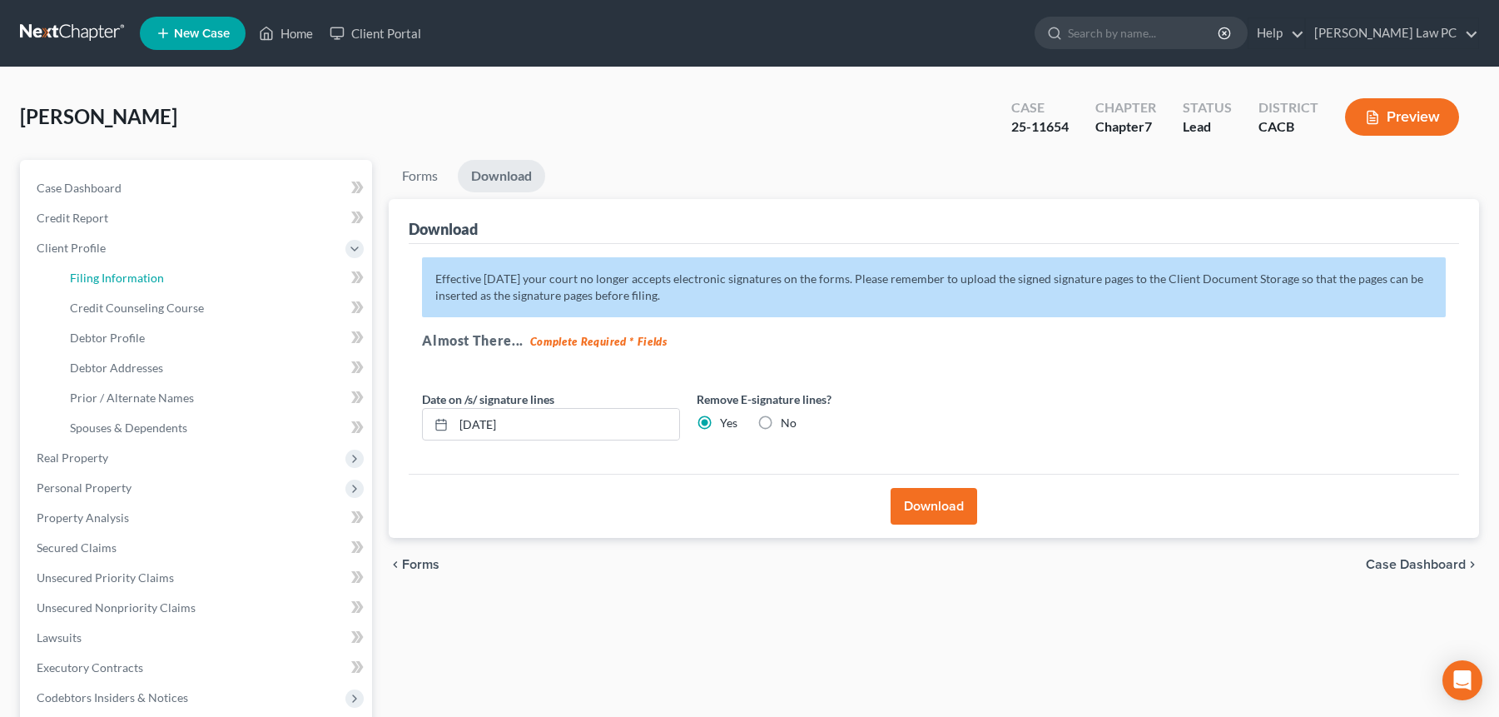
select select "4"
select select "0"
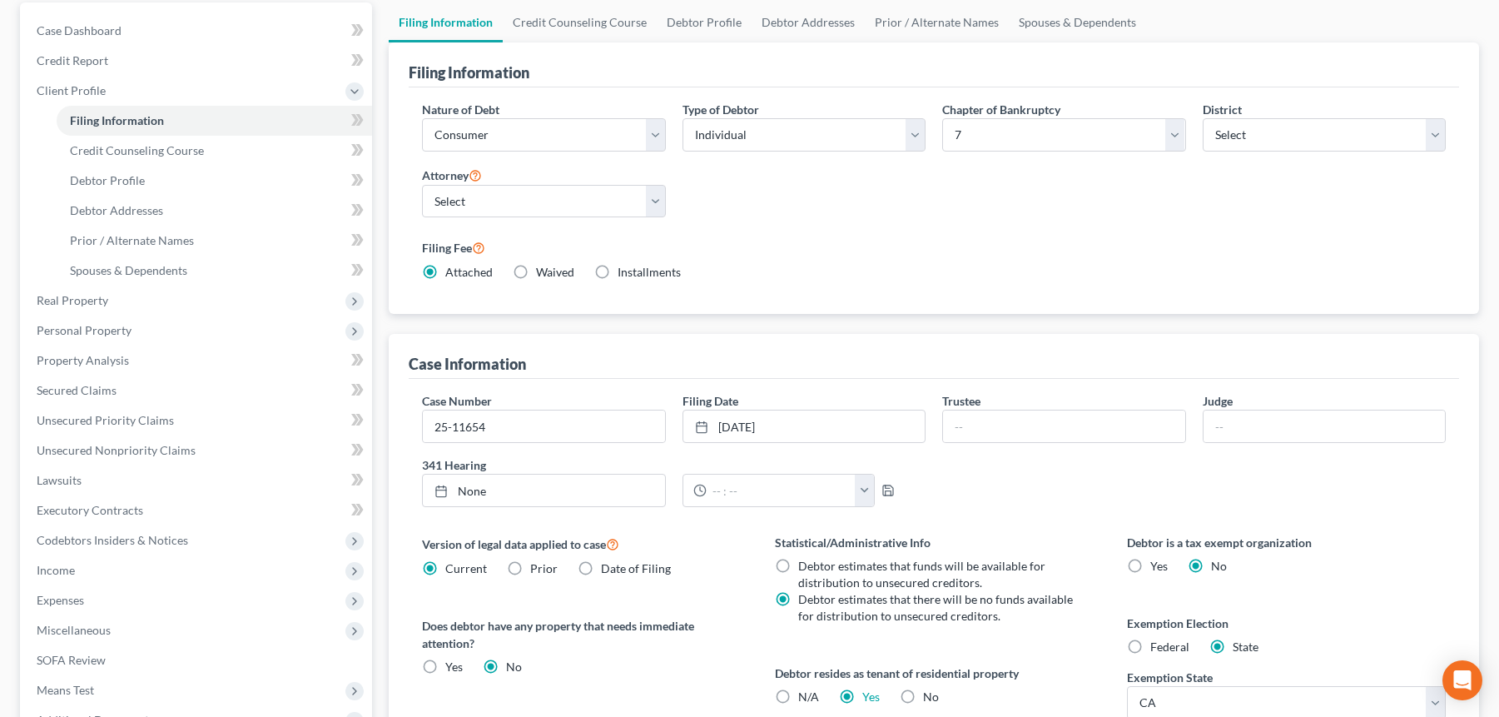
scroll to position [379, 0]
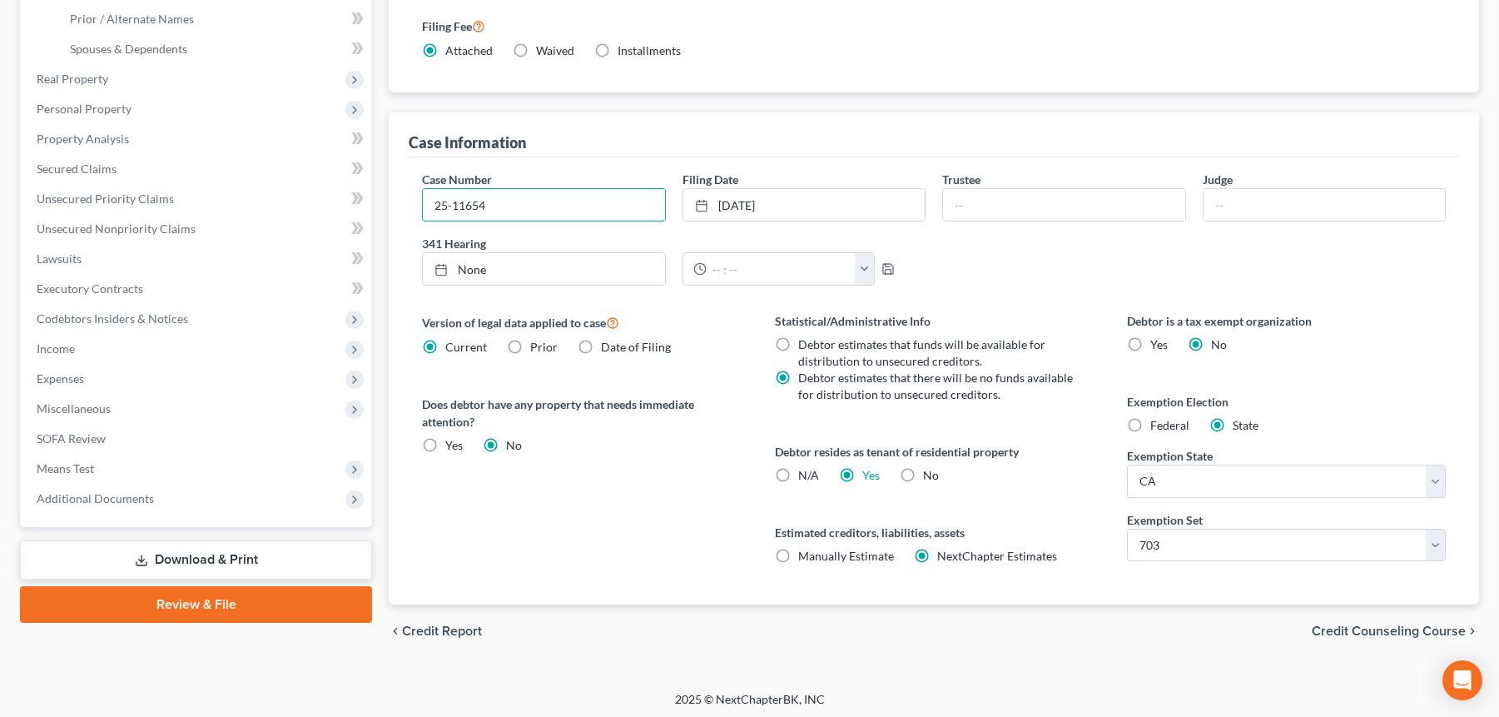
drag, startPoint x: 511, startPoint y: 210, endPoint x: 388, endPoint y: 193, distance: 124.3
click at [388, 194] on div "Filing Information Credit Counseling Course Debtor Profile Debtor Addresses Pri…" at bounding box center [933, 219] width 1107 height 877
paste input "1:25-bk-11654-MB"
click at [449, 208] on input "1:25-bk-11654-MB" at bounding box center [543, 205] width 241 height 32
type input "1:25-bk-11654-MB"
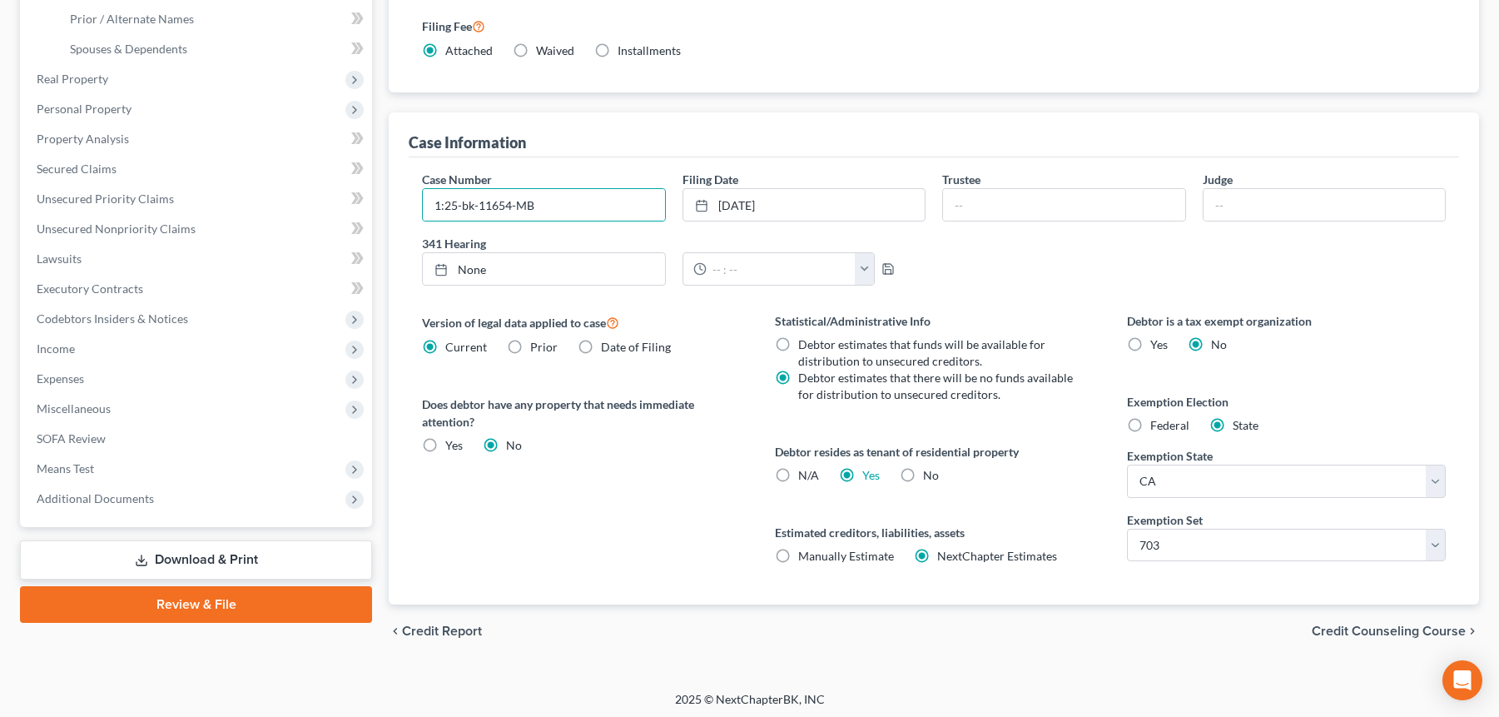
click at [1337, 632] on span "Credit Counseling Course" at bounding box center [1389, 630] width 154 height 13
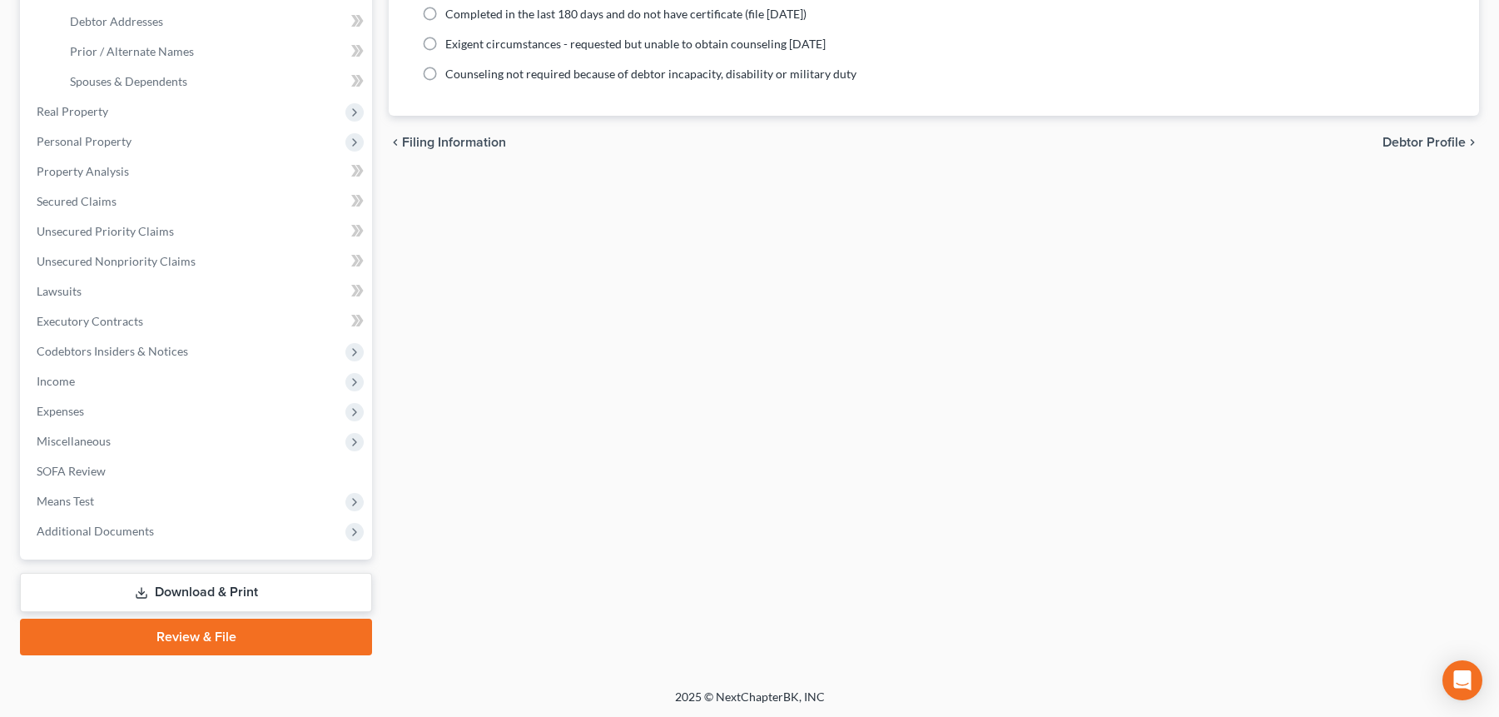
click at [163, 604] on link "Download & Print" at bounding box center [196, 592] width 352 height 39
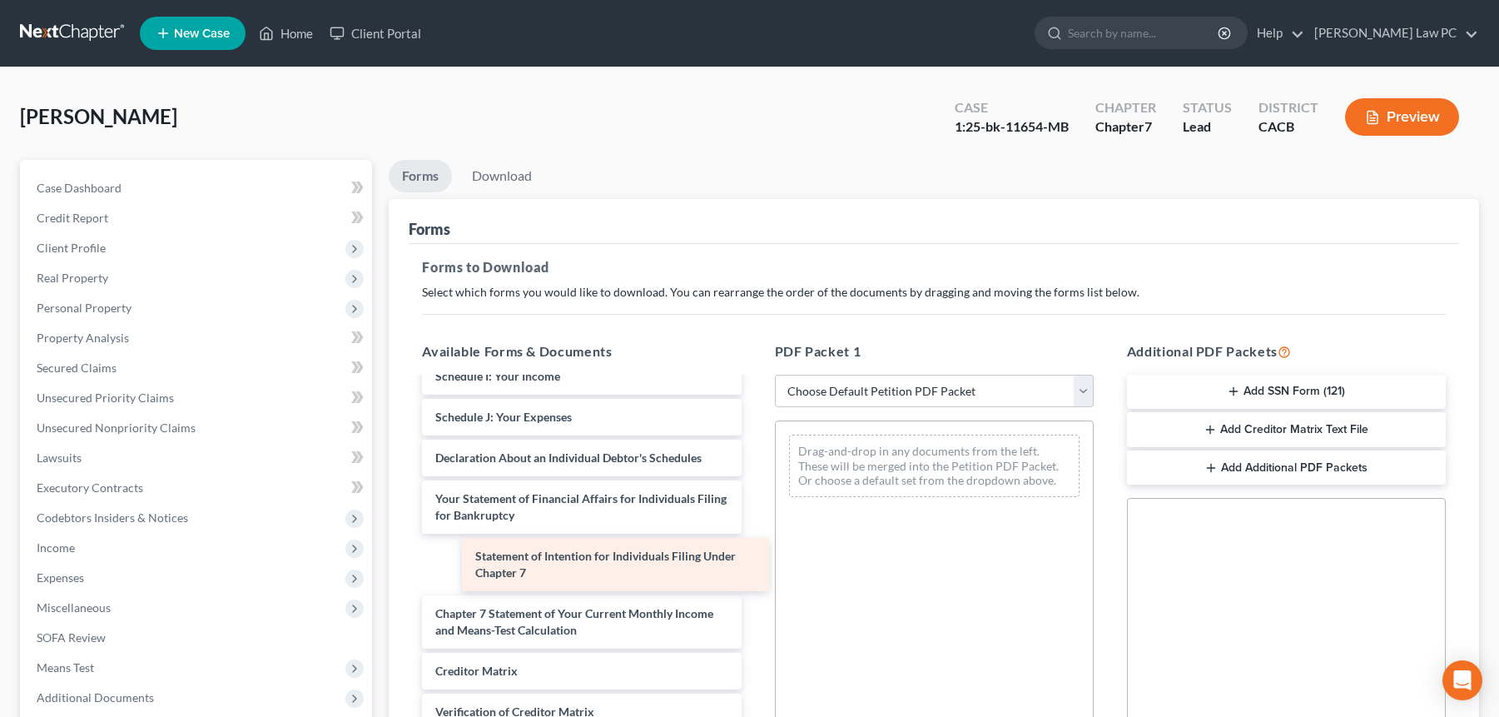
scroll to position [340, 0]
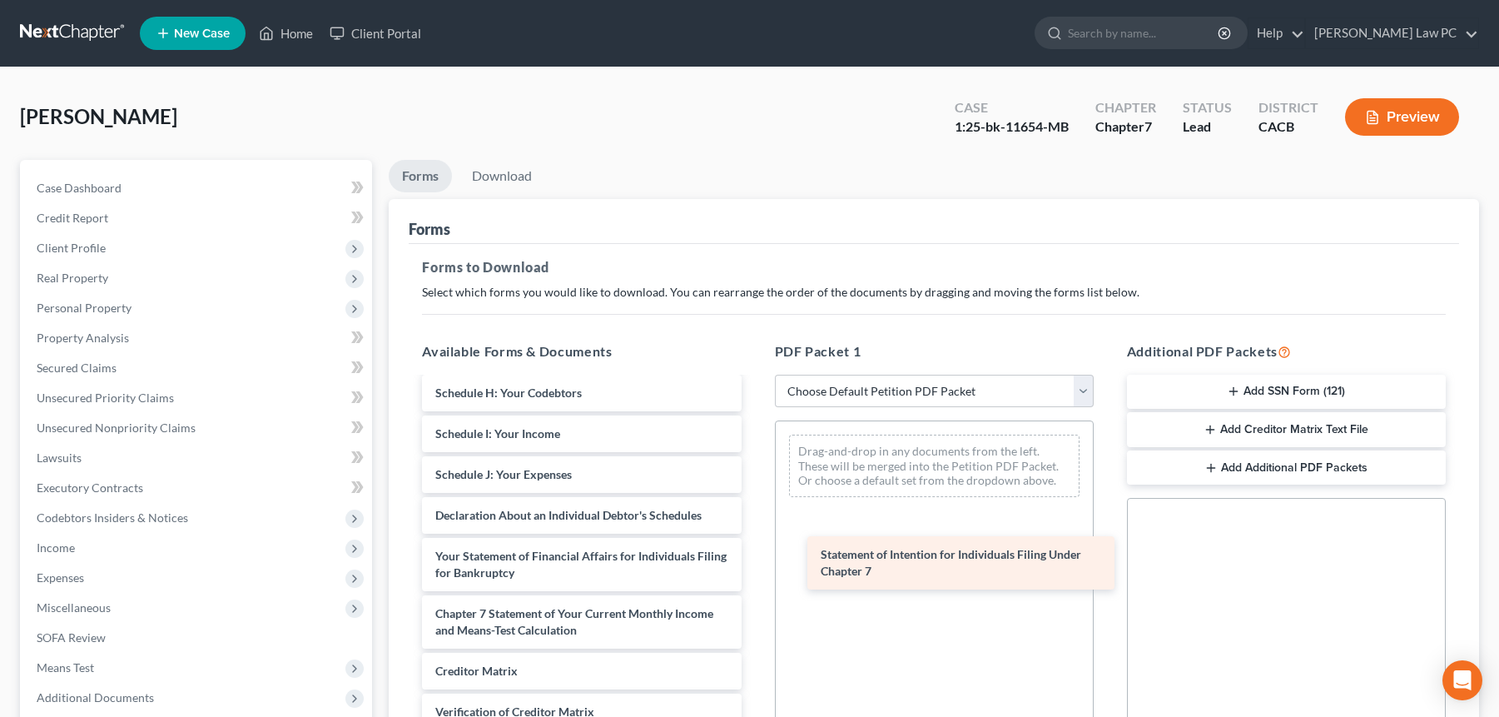
drag, startPoint x: 530, startPoint y: 555, endPoint x: 915, endPoint y: 554, distance: 384.6
click at [754, 554] on div "Statement of Intention for Individuals Filing Under Chapter 7 Voluntary Petitio…" at bounding box center [581, 450] width 345 height 756
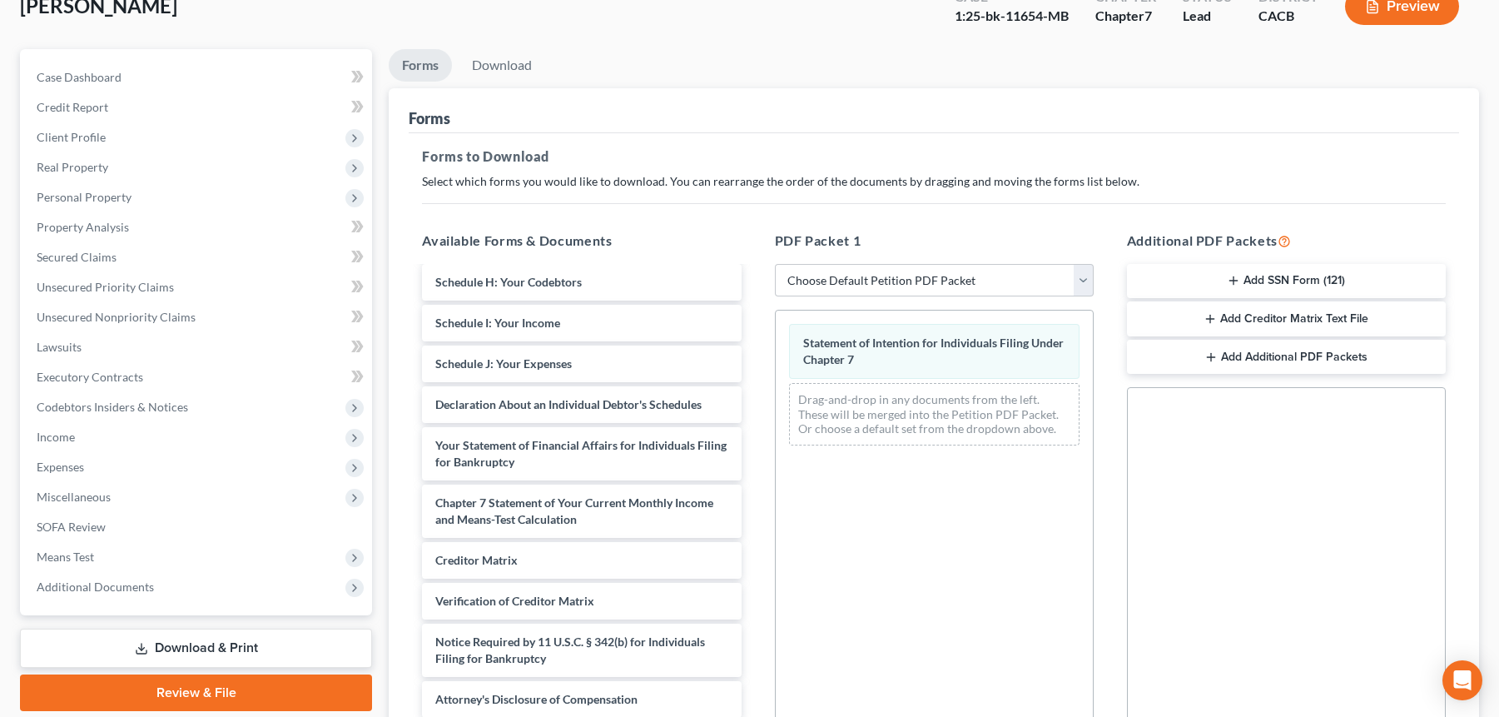
scroll to position [310, 0]
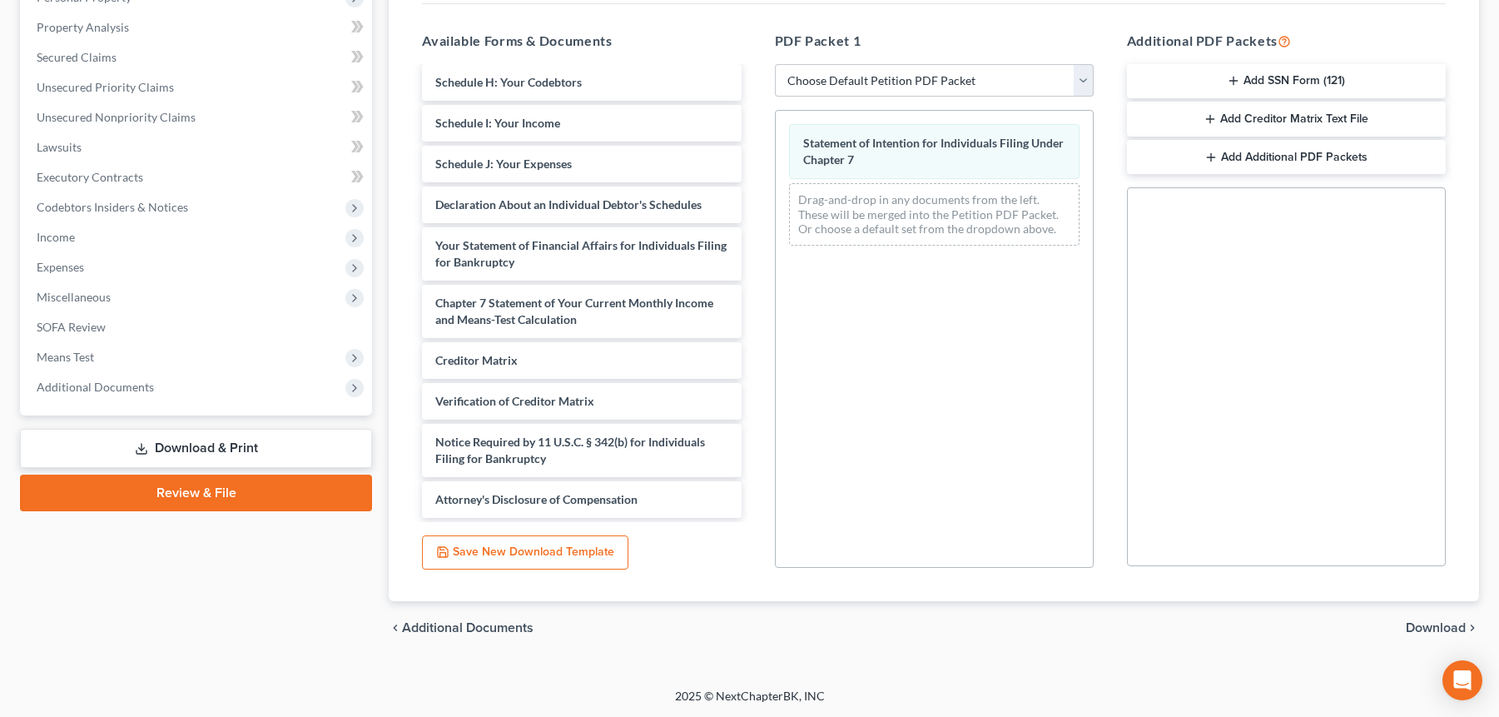
click at [1439, 625] on span "Download" at bounding box center [1436, 627] width 60 height 13
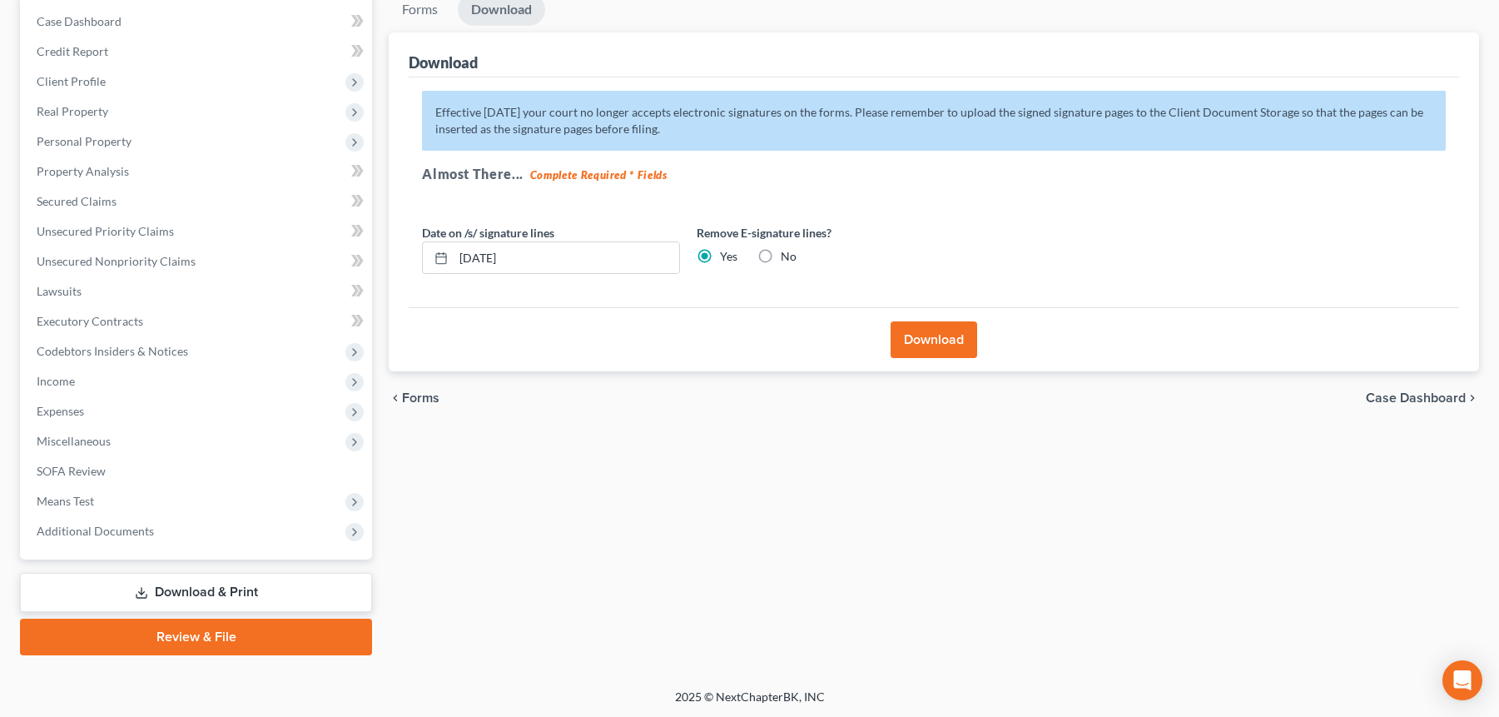
click at [915, 330] on button "Download" at bounding box center [934, 339] width 87 height 37
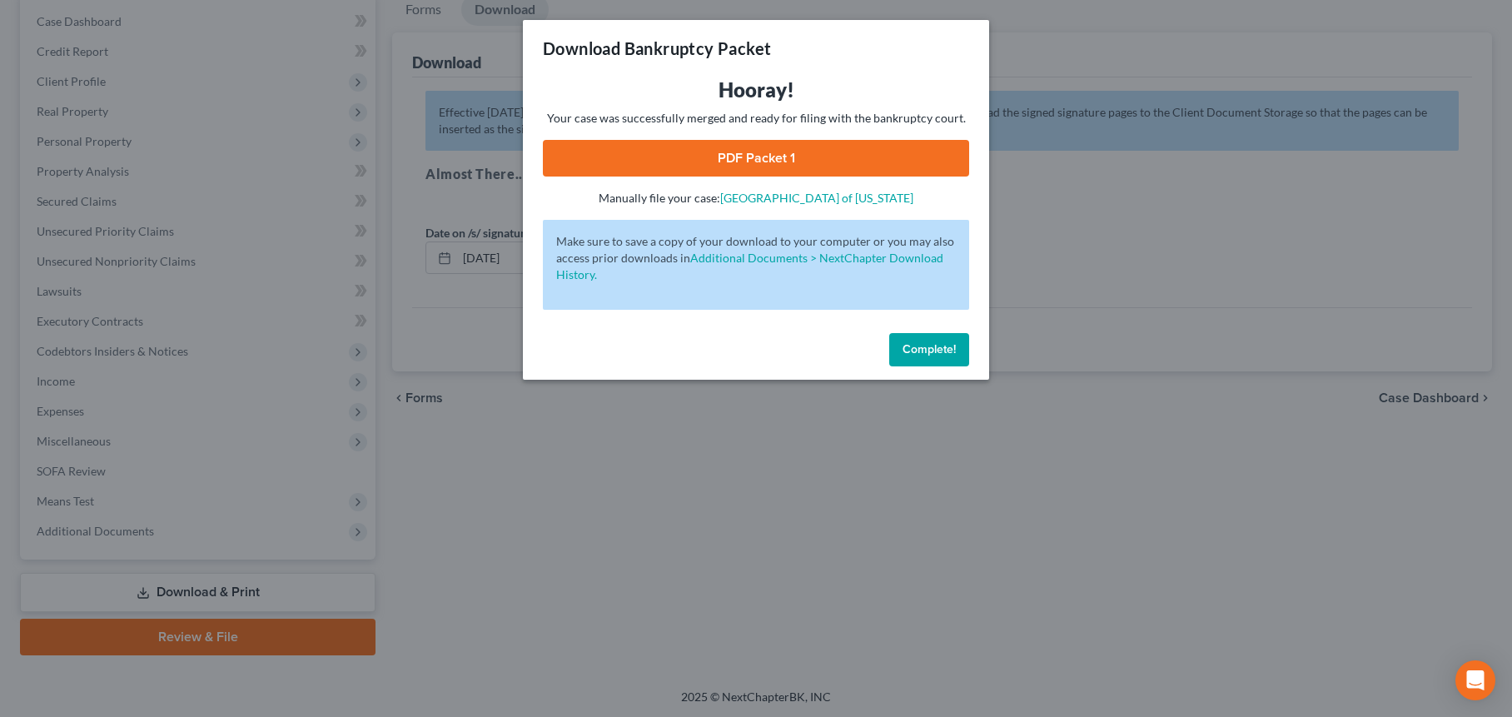
click at [843, 156] on link "PDF Packet 1" at bounding box center [756, 158] width 426 height 37
drag, startPoint x: 946, startPoint y: 356, endPoint x: 463, endPoint y: 292, distance: 487.9
click at [946, 356] on button "Complete!" at bounding box center [929, 349] width 80 height 33
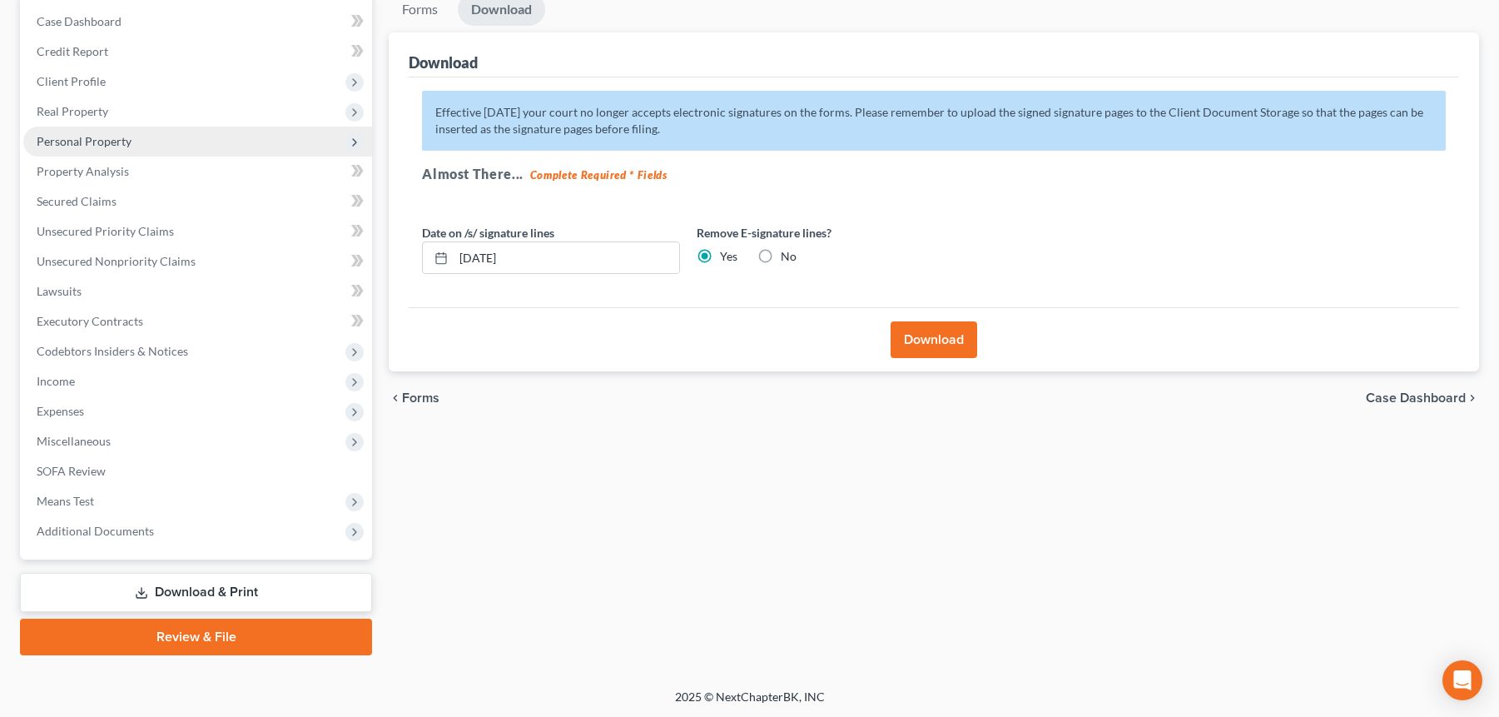
click at [104, 134] on span "Personal Property" at bounding box center [84, 141] width 95 height 14
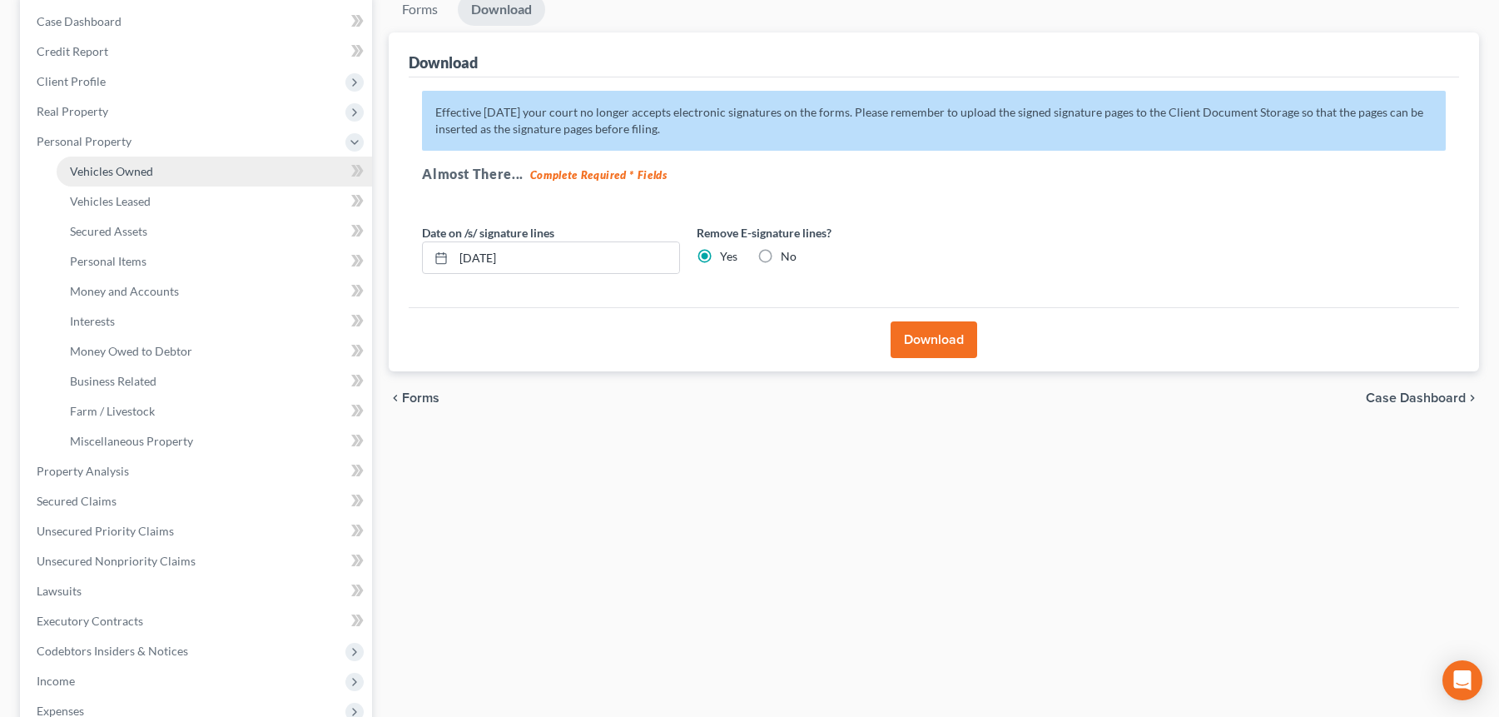
click at [115, 172] on span "Vehicles Owned" at bounding box center [111, 171] width 83 height 14
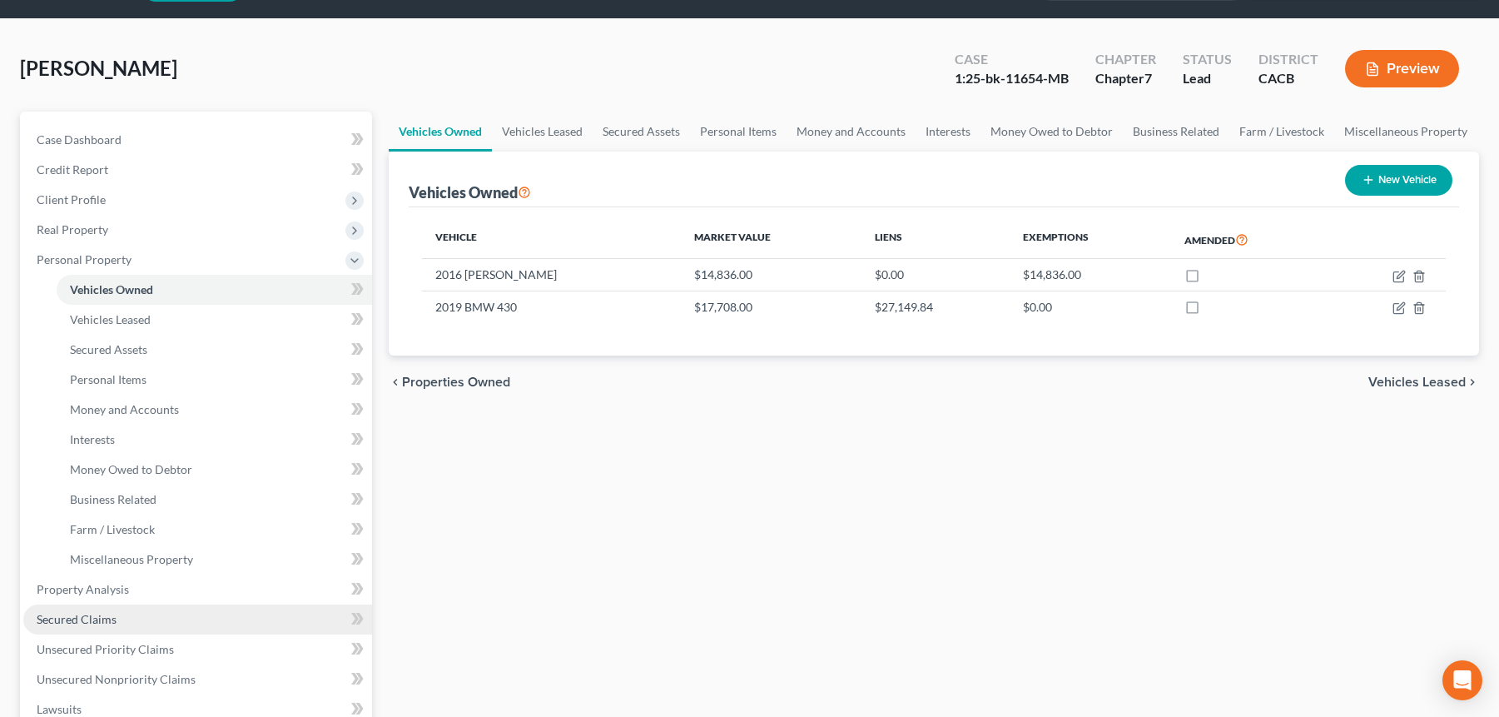
scroll to position [266, 0]
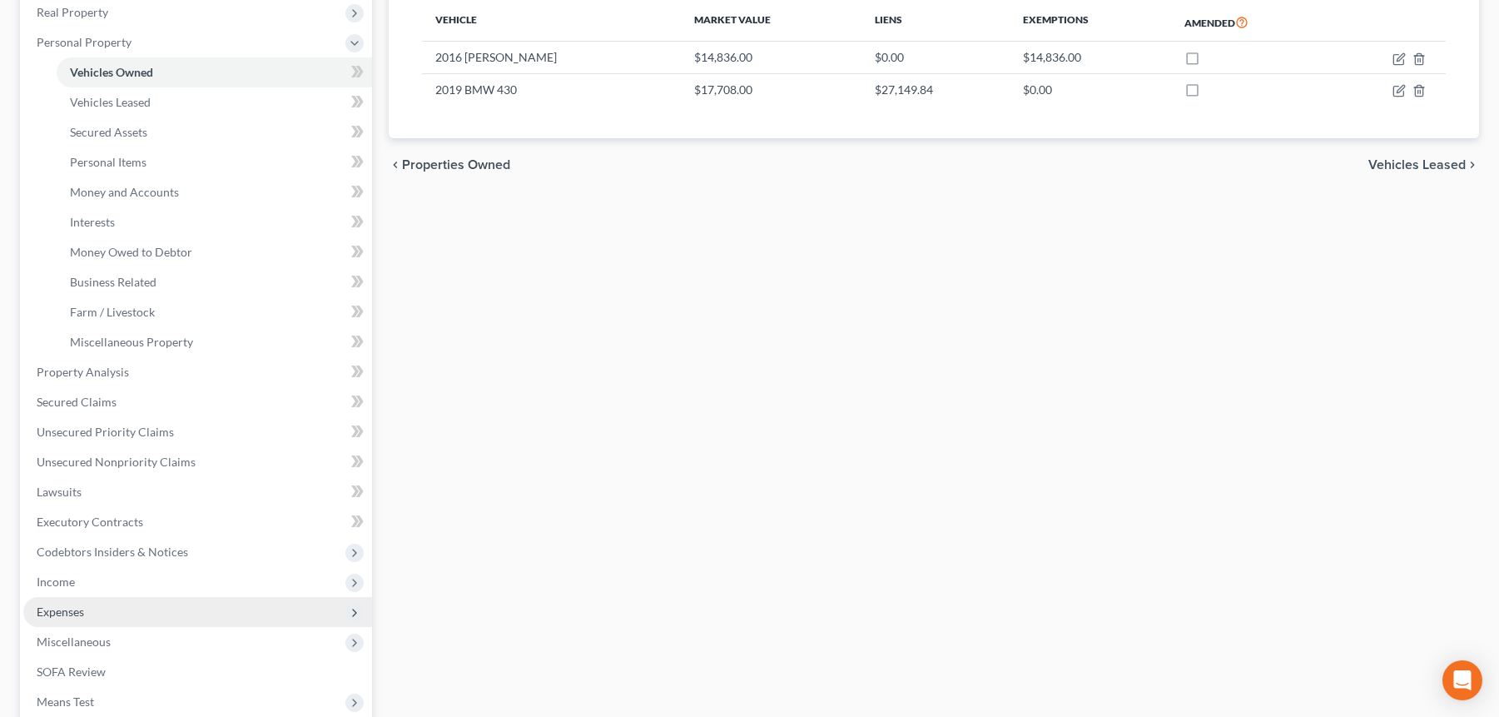
click at [107, 605] on span "Expenses" at bounding box center [197, 612] width 349 height 30
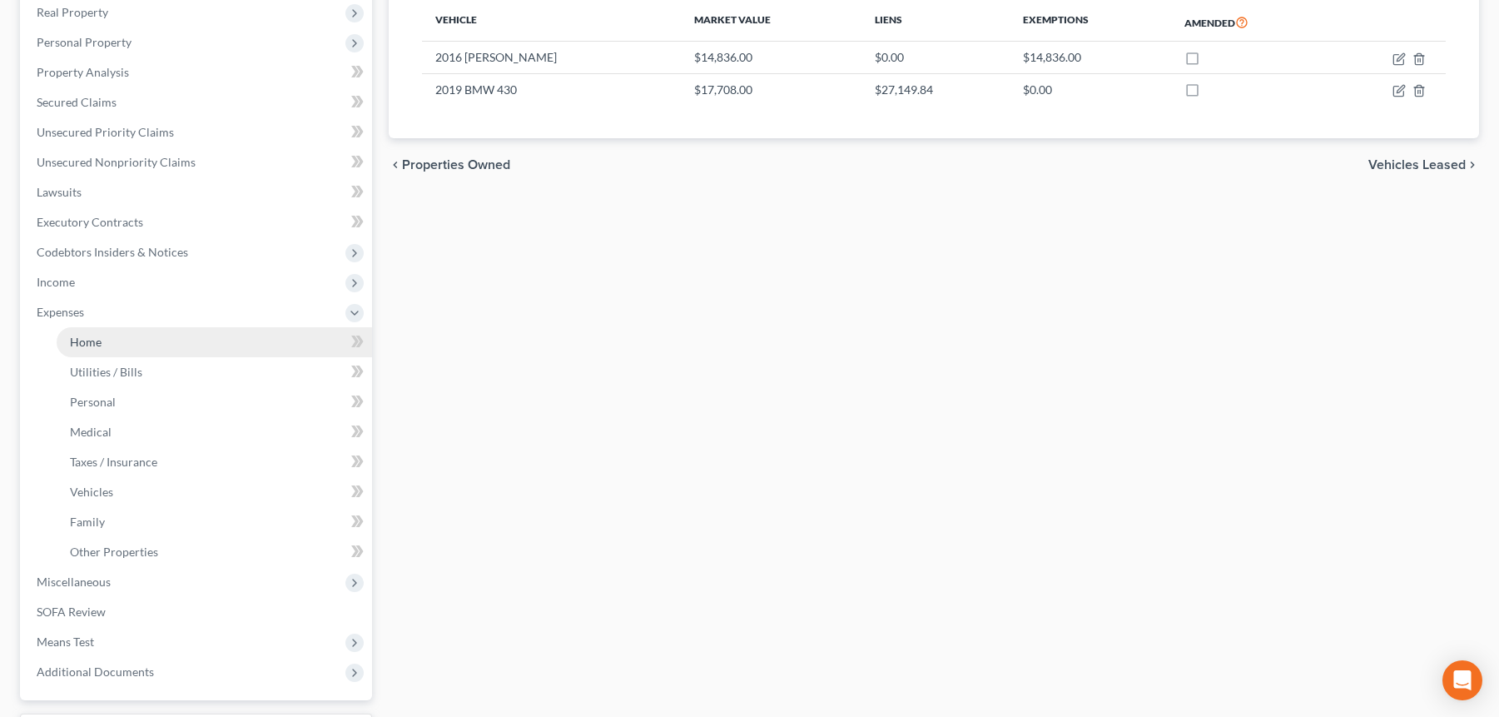
click at [109, 345] on link "Home" at bounding box center [214, 342] width 315 height 30
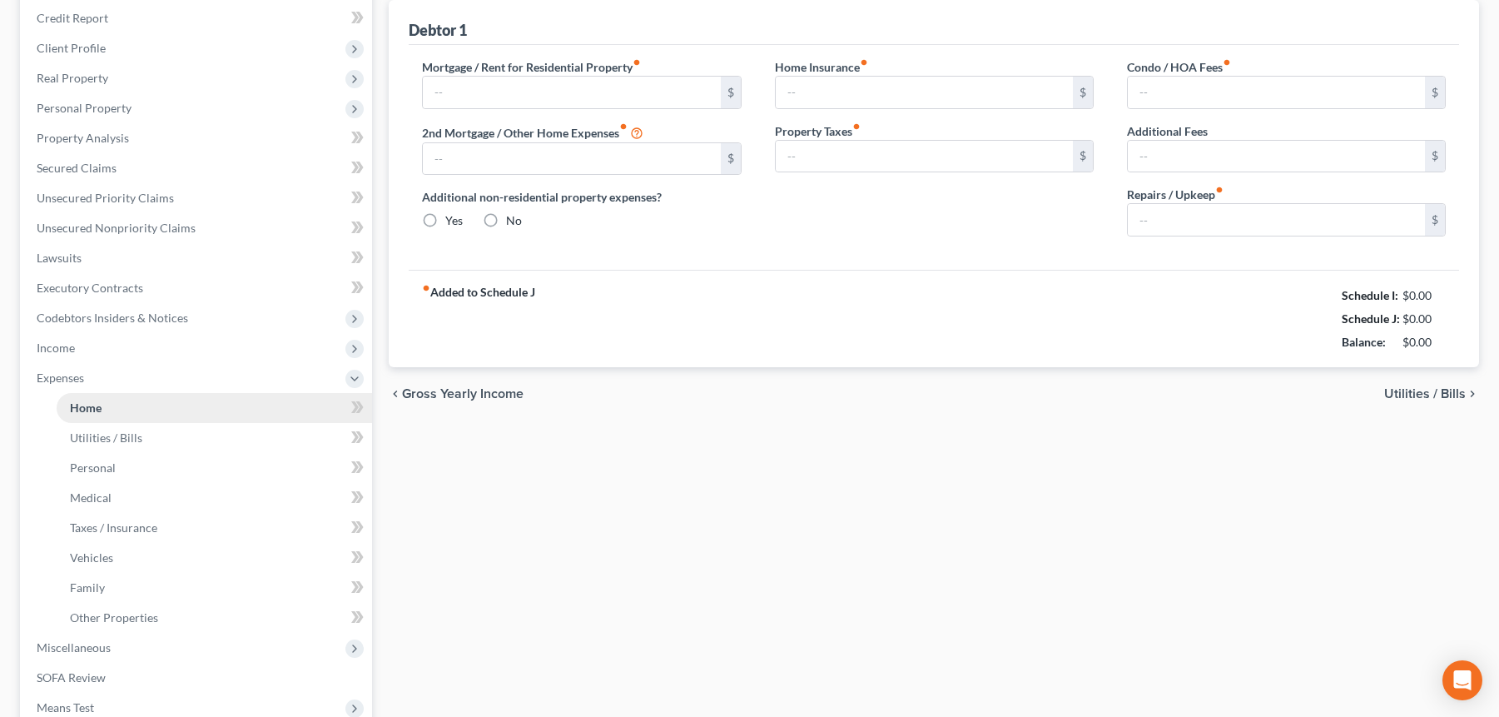
type input "716.00"
radio input "true"
type input "67.57"
type input "0.00"
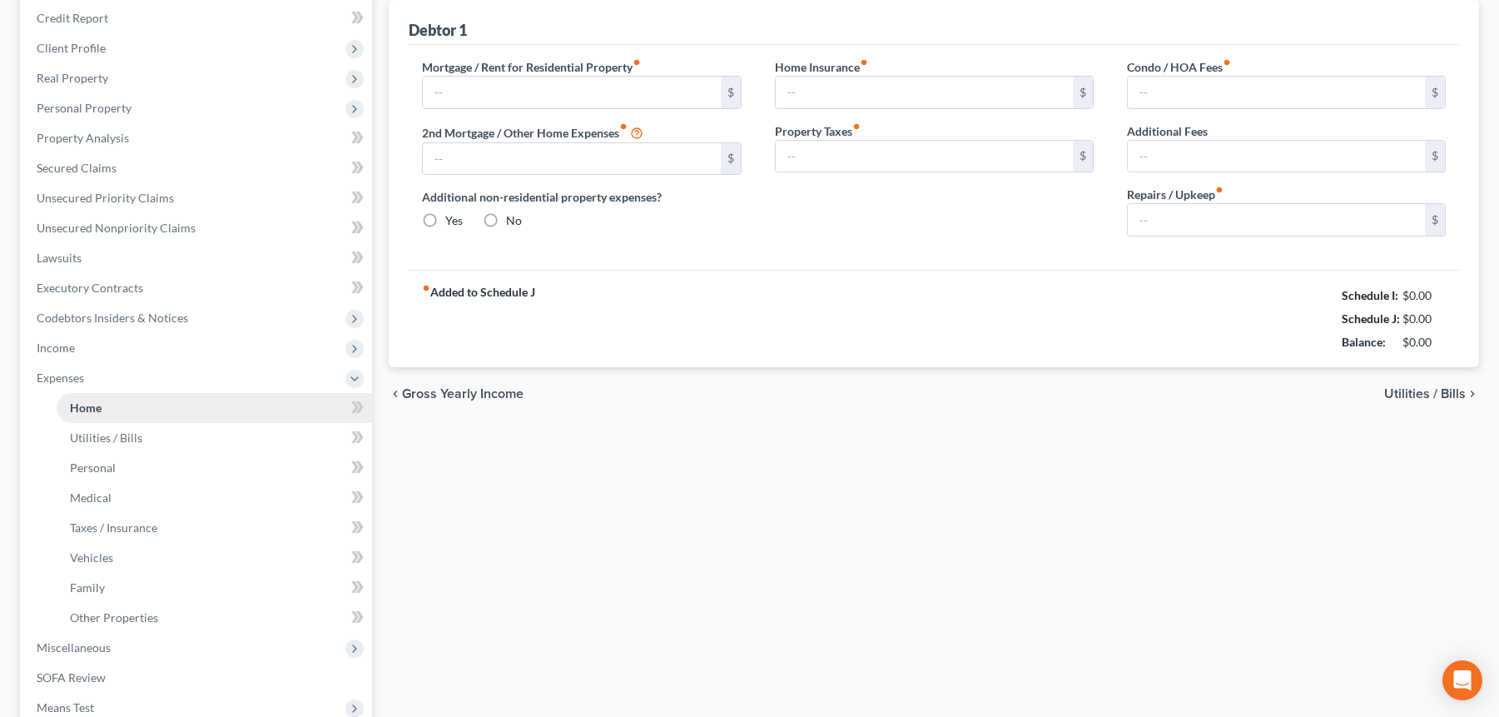
type input "0.00"
type input "150.00"
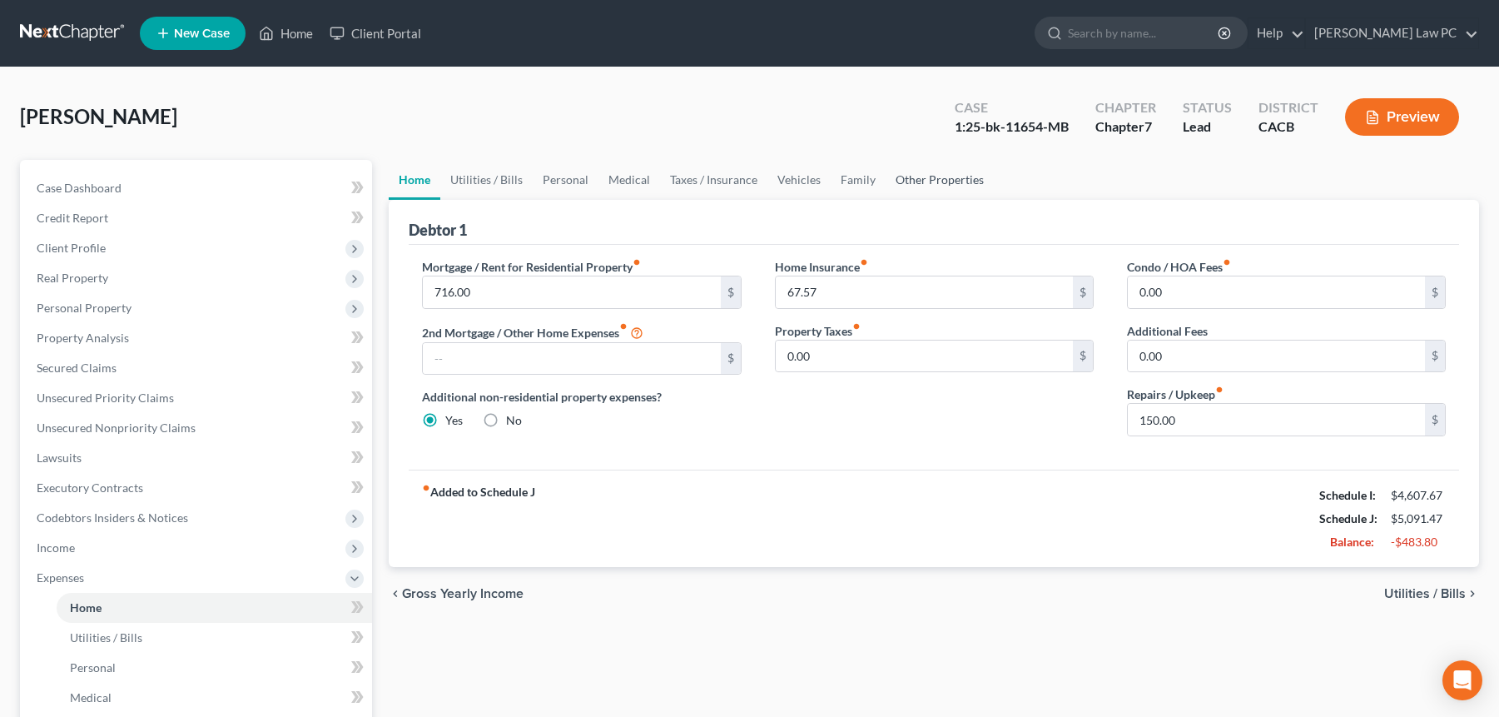
click at [911, 183] on link "Other Properties" at bounding box center [940, 180] width 108 height 40
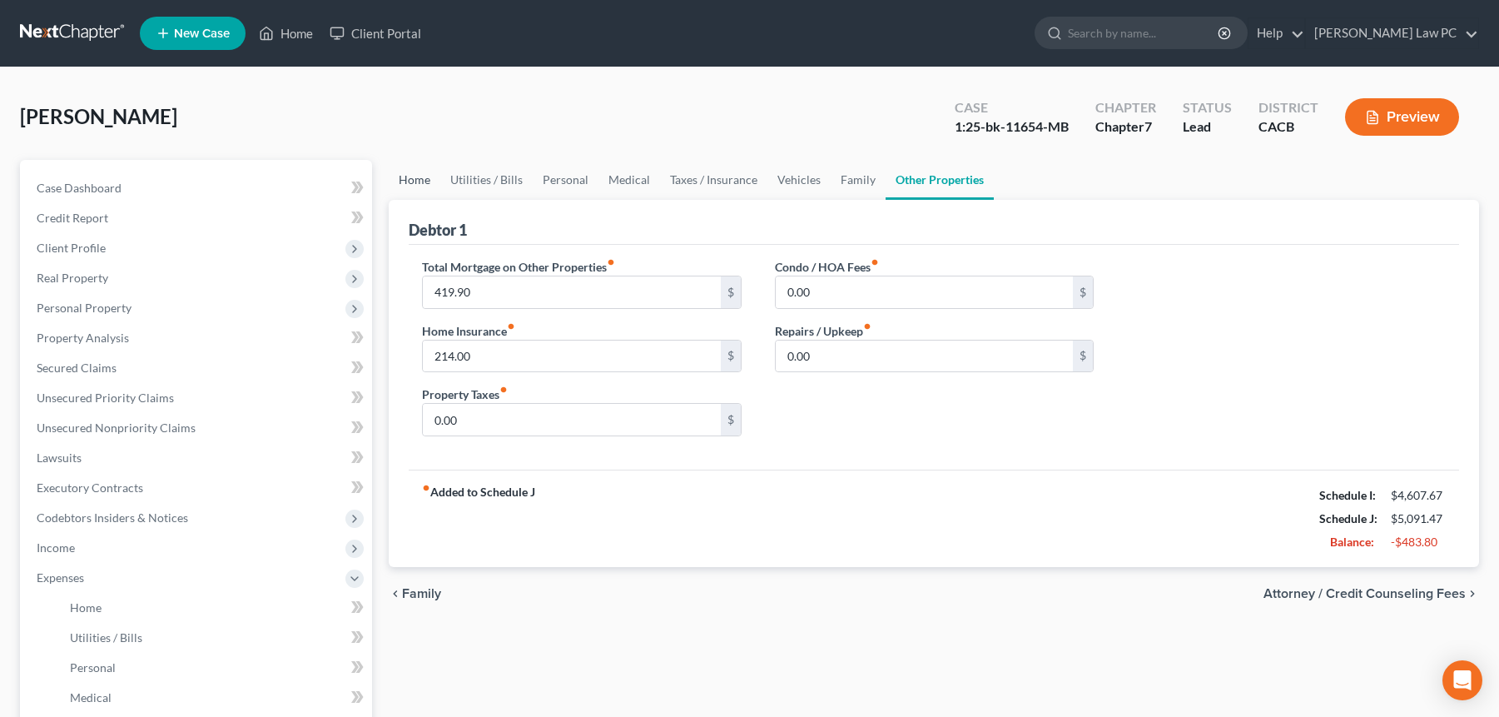
click at [416, 166] on link "Home" at bounding box center [415, 180] width 52 height 40
